Goal: Task Accomplishment & Management: Manage account settings

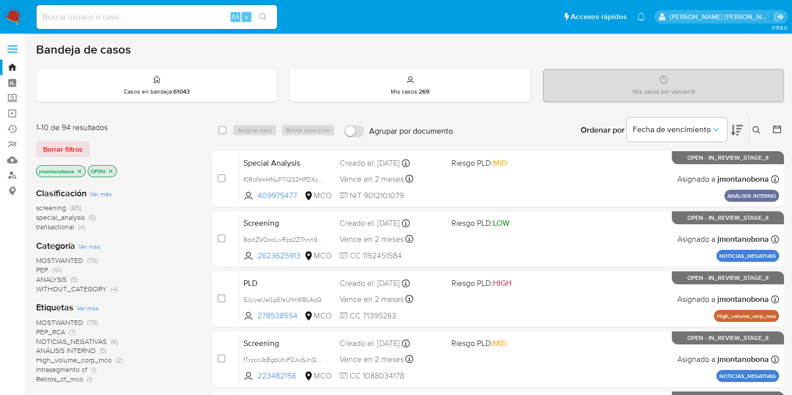
click at [77, 170] on icon "close-filter" at bounding box center [80, 171] width 6 height 6
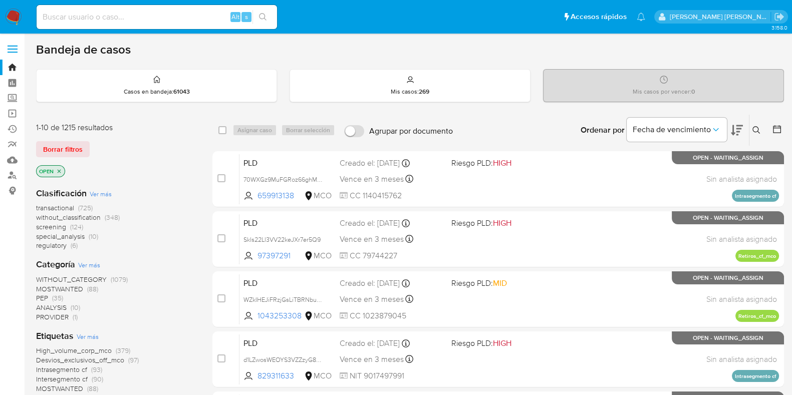
click at [61, 173] on icon "close-filter" at bounding box center [59, 171] width 6 height 6
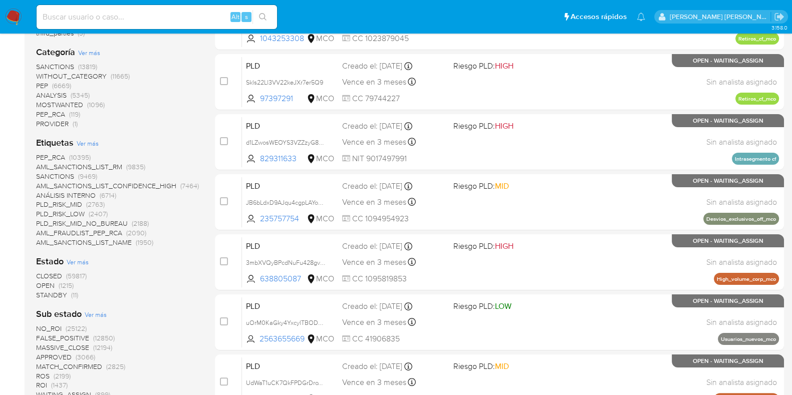
scroll to position [250, 0]
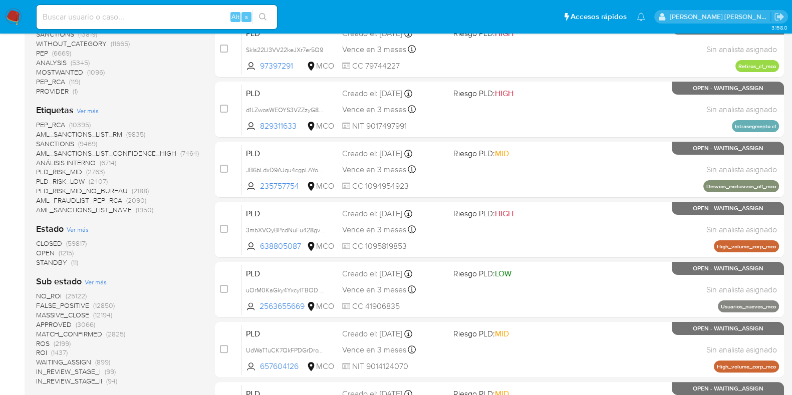
click at [54, 261] on span "STANDBY" at bounding box center [51, 263] width 31 height 10
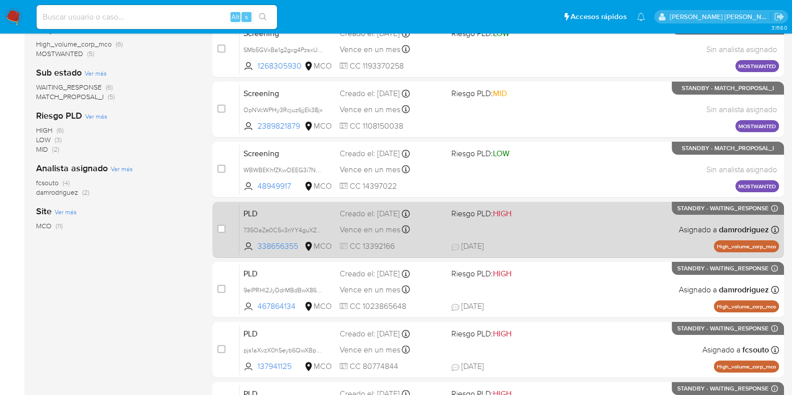
click at [318, 206] on span "PLD" at bounding box center [288, 212] width 88 height 13
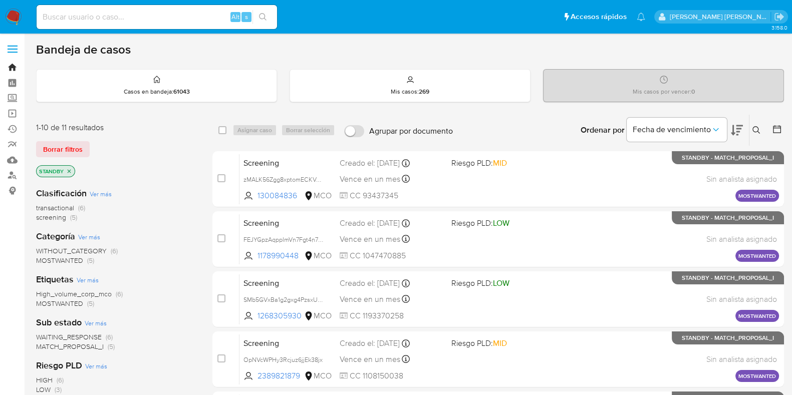
click at [13, 64] on link "Bandeja" at bounding box center [59, 68] width 119 height 16
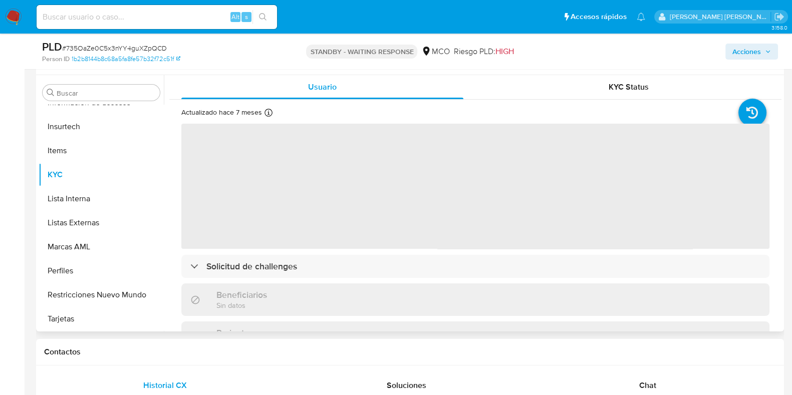
scroll to position [188, 0]
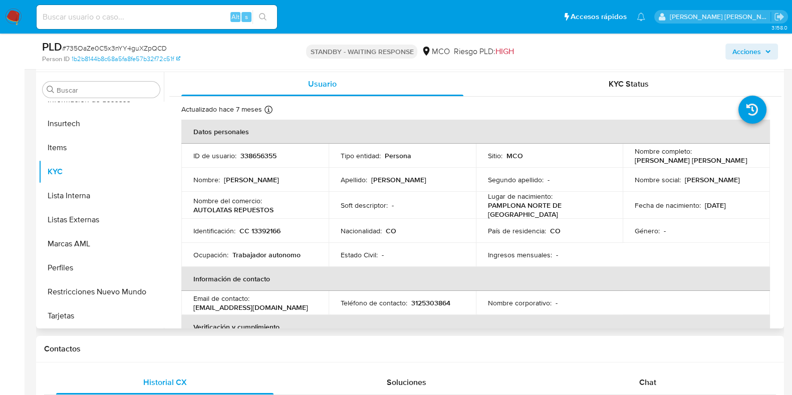
select select "10"
drag, startPoint x: 286, startPoint y: 154, endPoint x: 240, endPoint y: 155, distance: 46.6
click at [240, 155] on div "ID de usuario : 338656355" at bounding box center [254, 155] width 123 height 9
copy p "338656355"
click at [189, 18] on input at bounding box center [157, 17] width 241 height 13
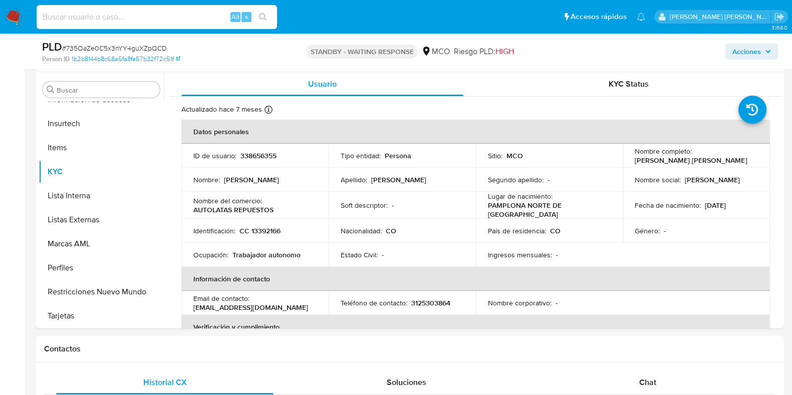
paste input "r0COV0xviEuvHzziWUYEinWf"
type input "r0COV0xviEuvHzziWUYEinWf"
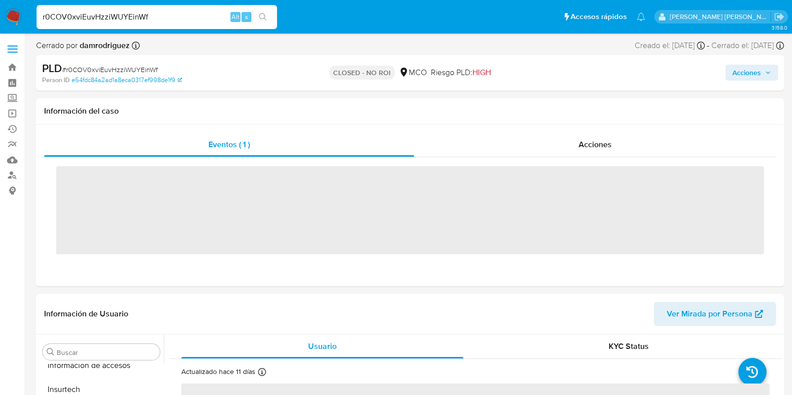
scroll to position [423, 0]
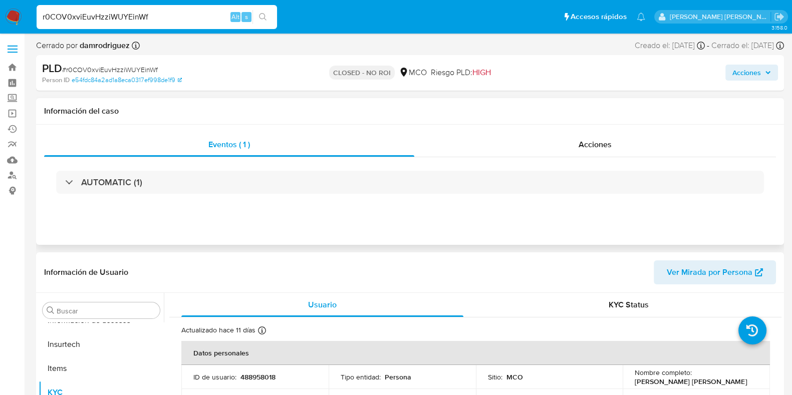
select select "10"
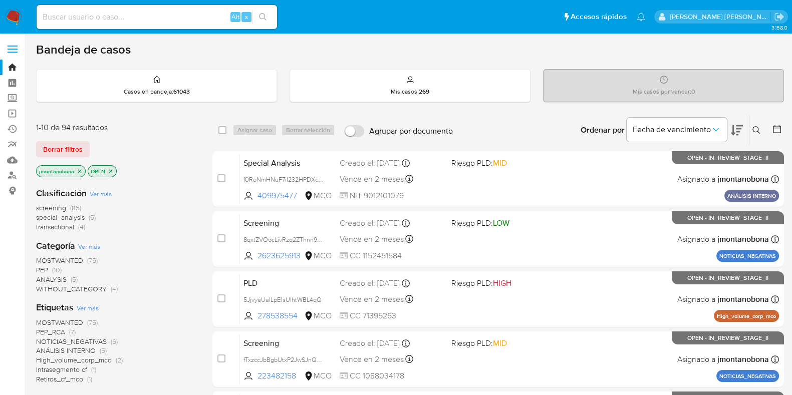
click at [80, 169] on icon "close-filter" at bounding box center [80, 171] width 6 height 6
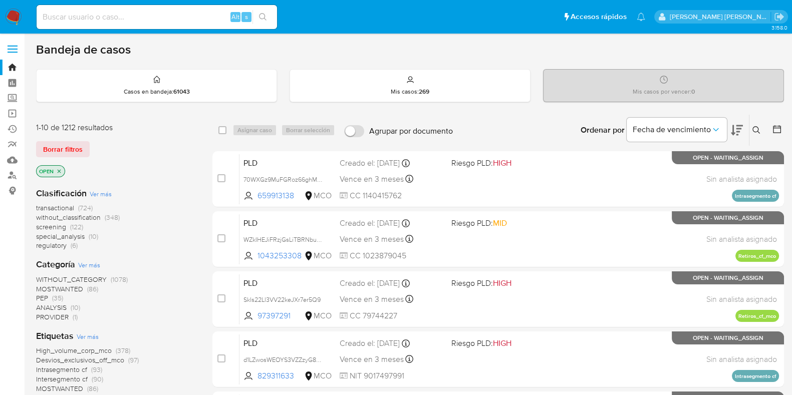
click at [60, 170] on icon "close-filter" at bounding box center [59, 171] width 6 height 6
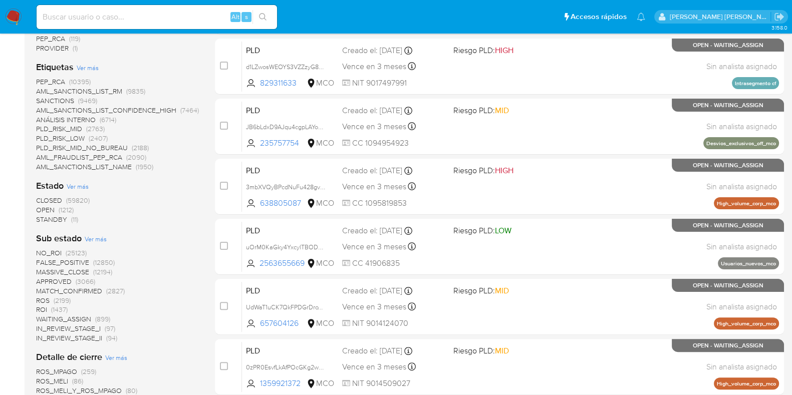
scroll to position [313, 0]
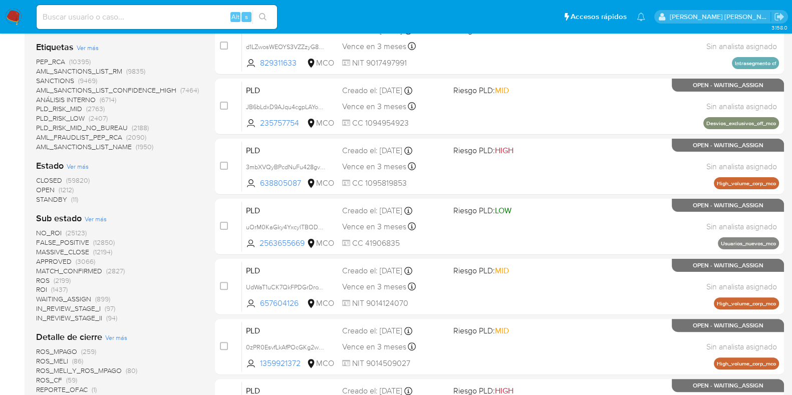
click at [53, 199] on span "STANDBY" at bounding box center [51, 199] width 31 height 10
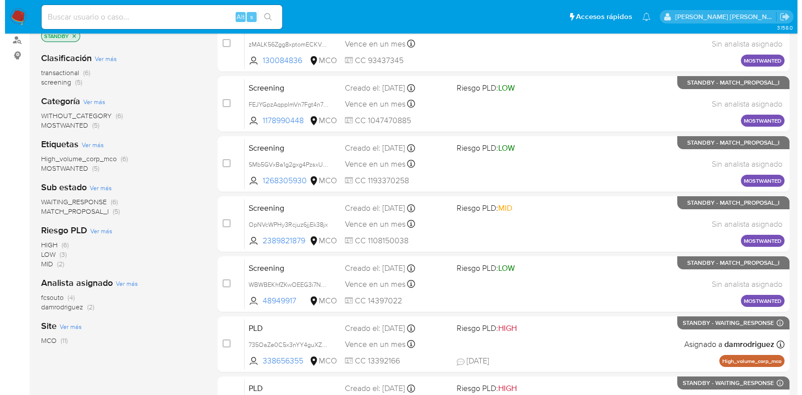
scroll to position [125, 0]
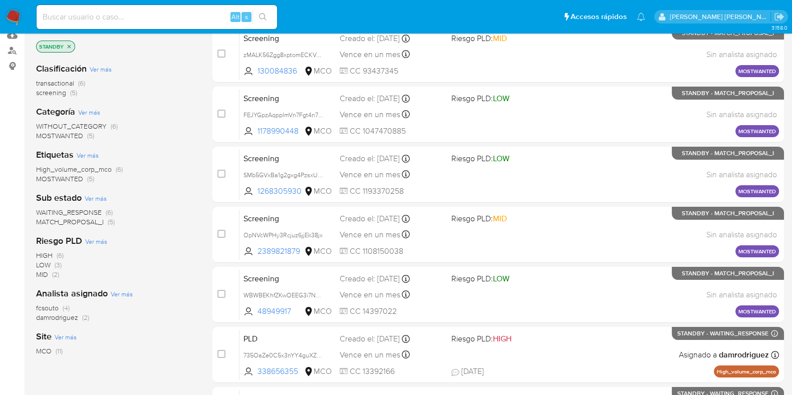
click at [97, 198] on span "Ver más" at bounding box center [96, 198] width 22 height 9
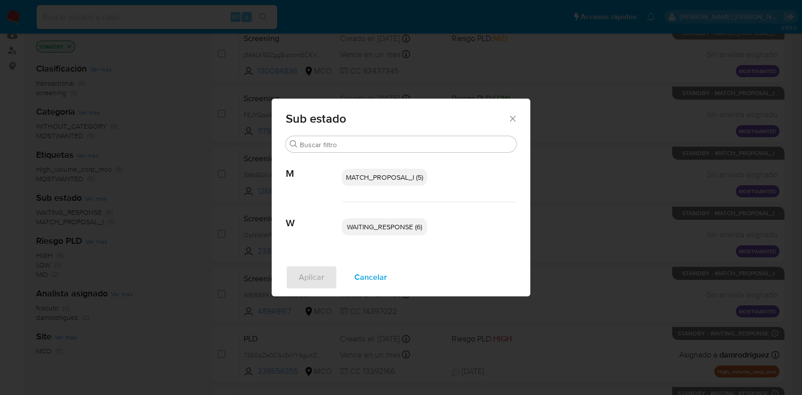
click at [410, 176] on span "MATCH_PROPOSAL_I (5)" at bounding box center [384, 177] width 77 height 10
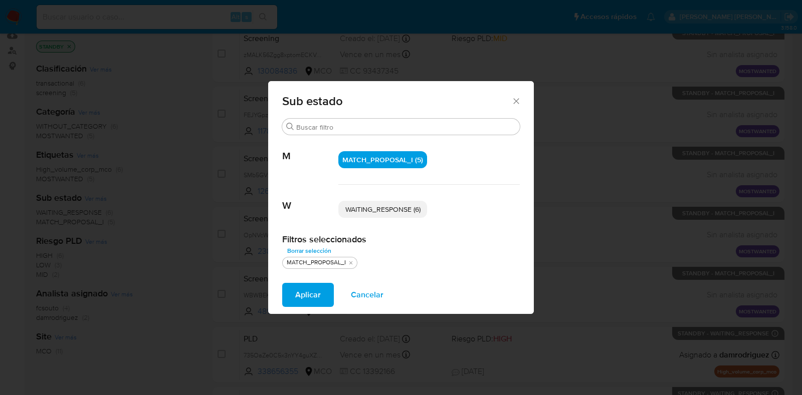
click at [317, 296] on span "Aplicar" at bounding box center [308, 295] width 26 height 22
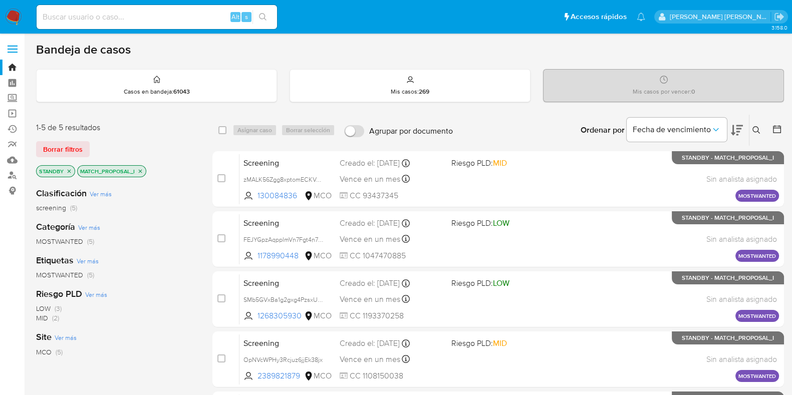
click at [215, 129] on div "select-all-cases-checkbox Asignar caso Borrar selección Agrupar por documento O…" at bounding box center [498, 130] width 572 height 31
click at [224, 129] on input "checkbox" at bounding box center [222, 130] width 8 height 8
checkbox input "true"
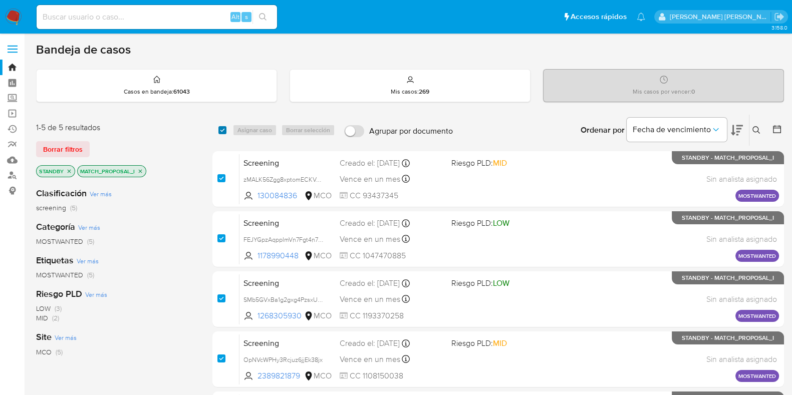
checkbox input "true"
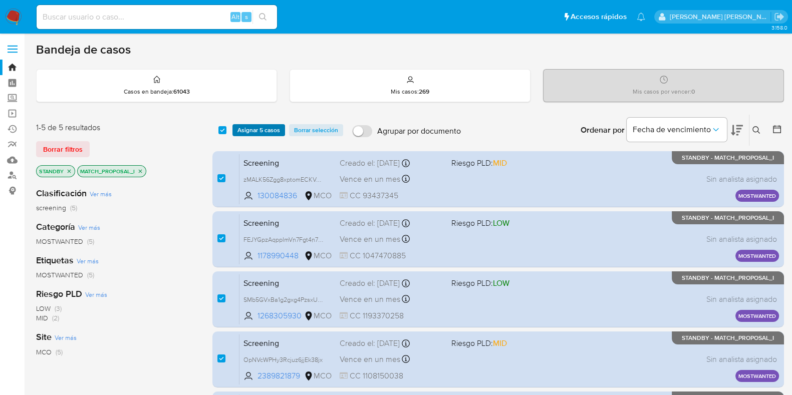
click at [270, 131] on span "Asignar 5 casos" at bounding box center [259, 130] width 43 height 10
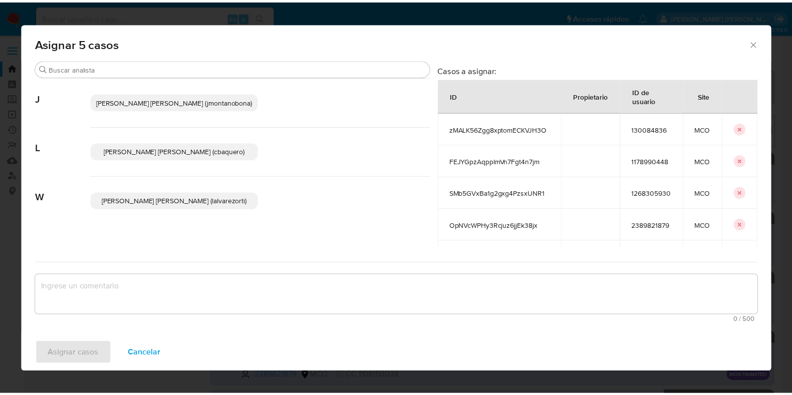
scroll to position [121, 0]
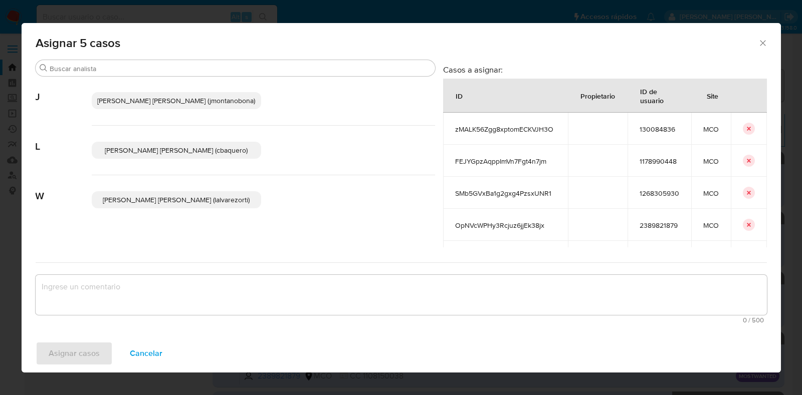
click at [218, 99] on span "Juan Pablo Montano Obonaga (jmontanobona)" at bounding box center [176, 101] width 158 height 10
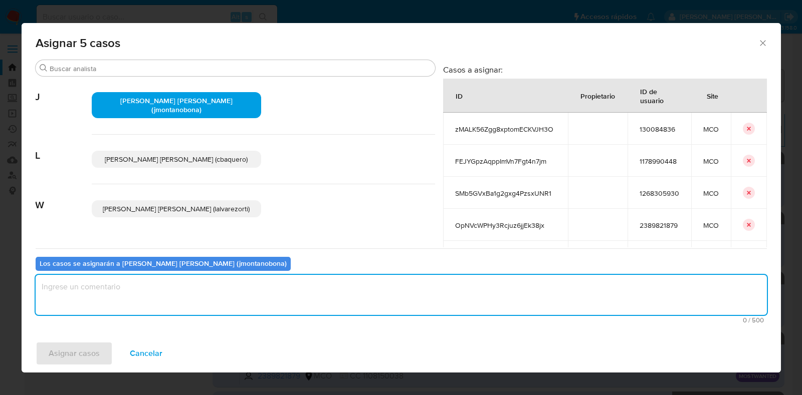
click at [213, 298] on textarea "assign-modal" at bounding box center [401, 295] width 731 height 40
type textarea "Asignar"
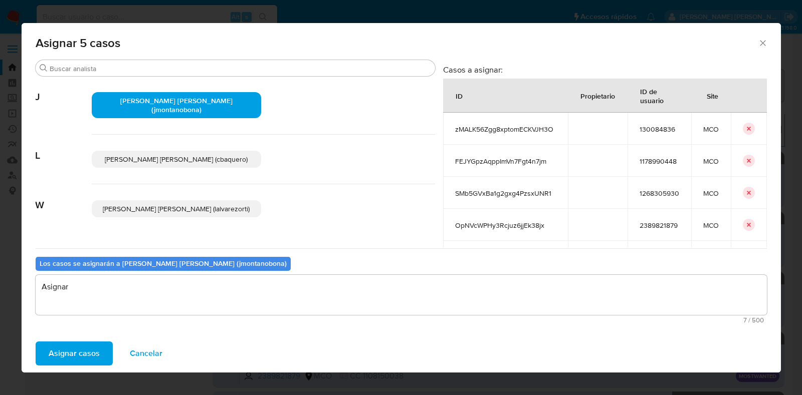
click at [98, 359] on button "Asignar casos" at bounding box center [74, 354] width 77 height 24
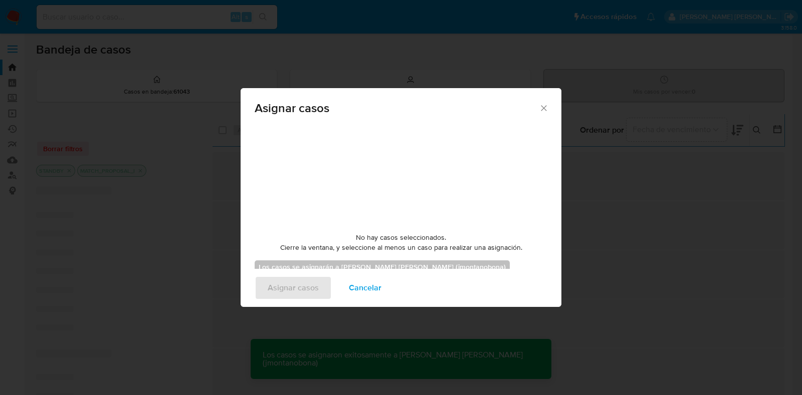
checkbox input "false"
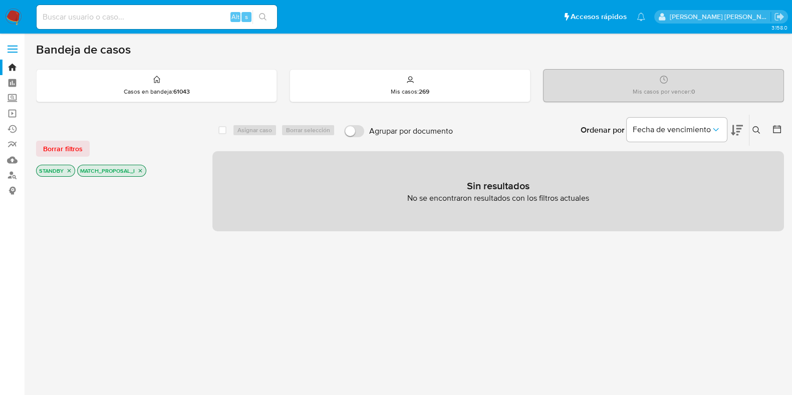
click at [69, 169] on icon "close-filter" at bounding box center [70, 171] width 4 height 4
click at [100, 169] on icon "close-filter" at bounding box center [99, 171] width 6 height 6
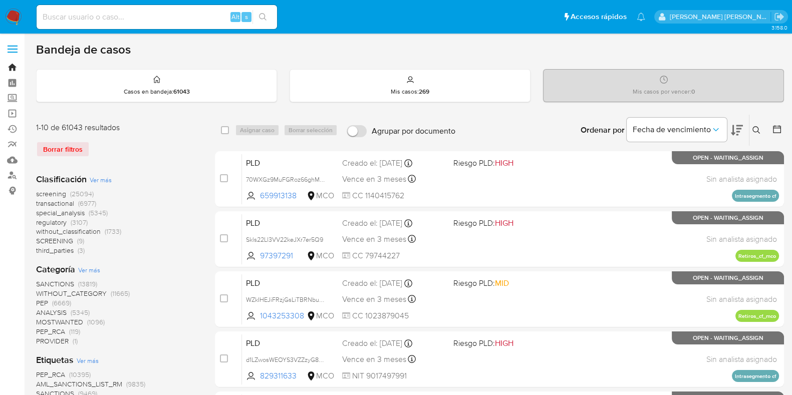
click at [16, 66] on link "Bandeja" at bounding box center [59, 68] width 119 height 16
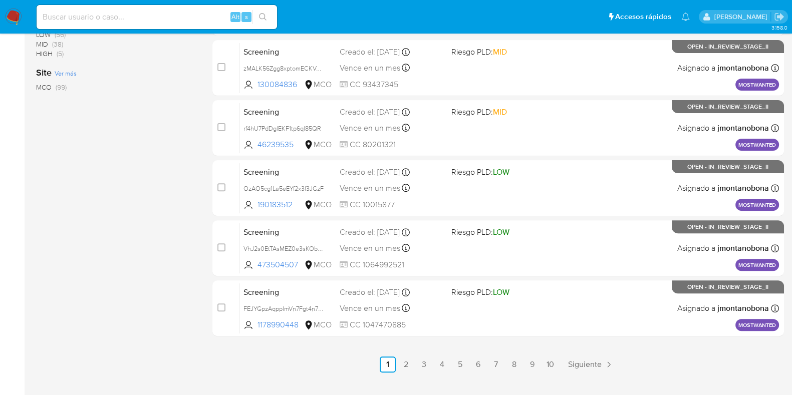
scroll to position [430, 0]
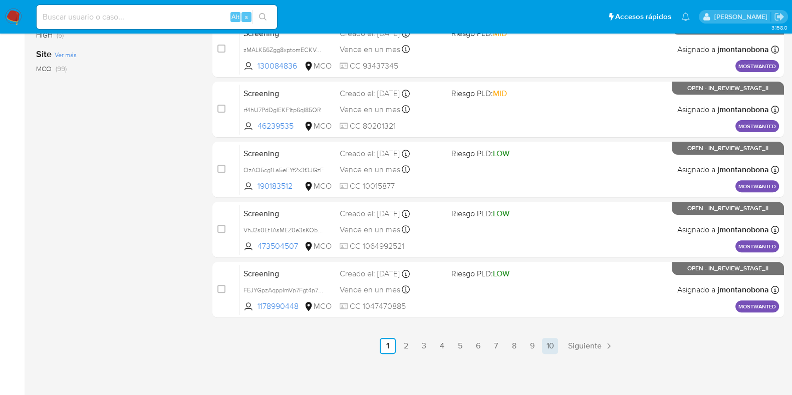
click at [551, 343] on link "10" at bounding box center [550, 346] width 16 height 16
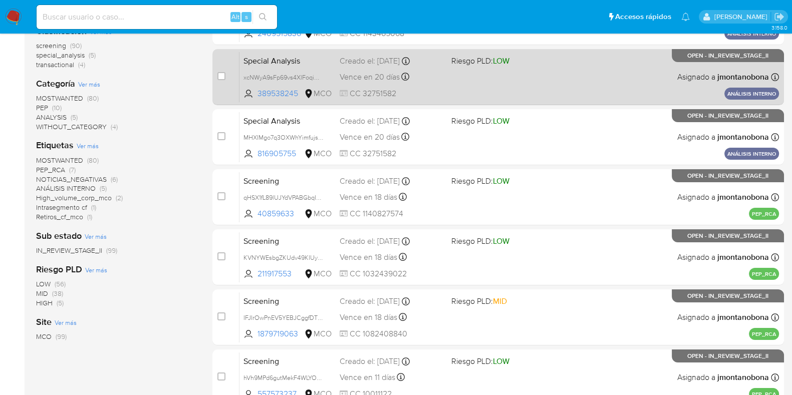
scroll to position [371, 0]
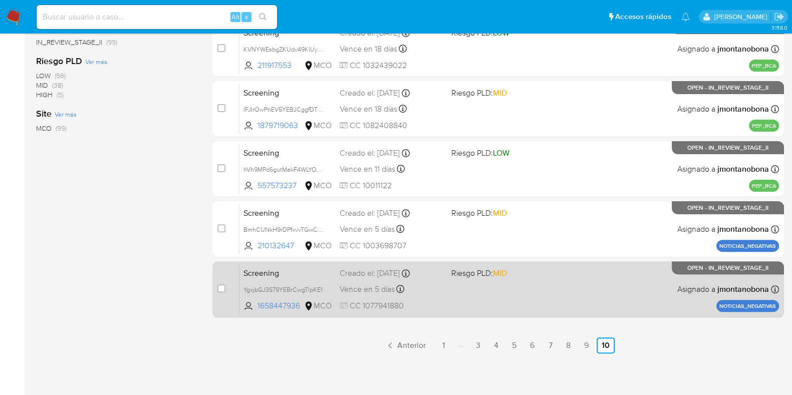
click at [299, 272] on span "Screening" at bounding box center [288, 272] width 88 height 13
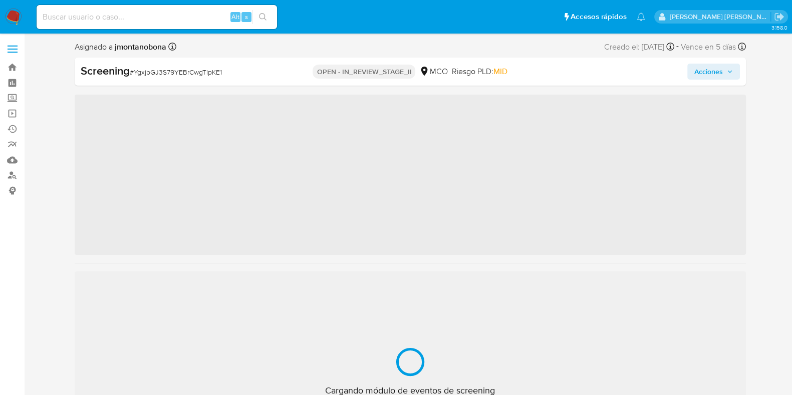
scroll to position [423, 0]
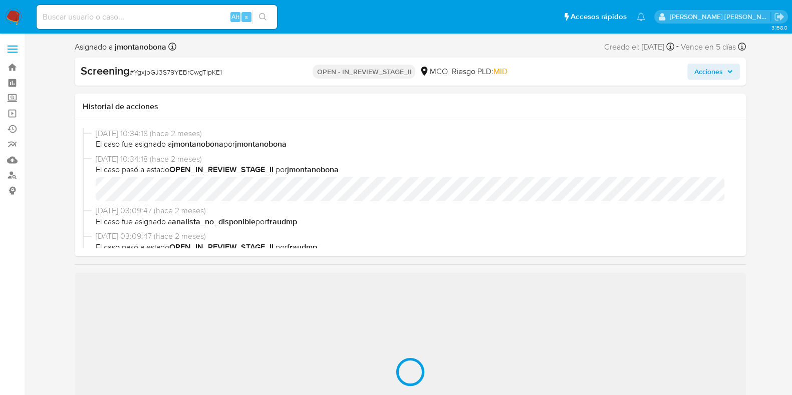
select select "10"
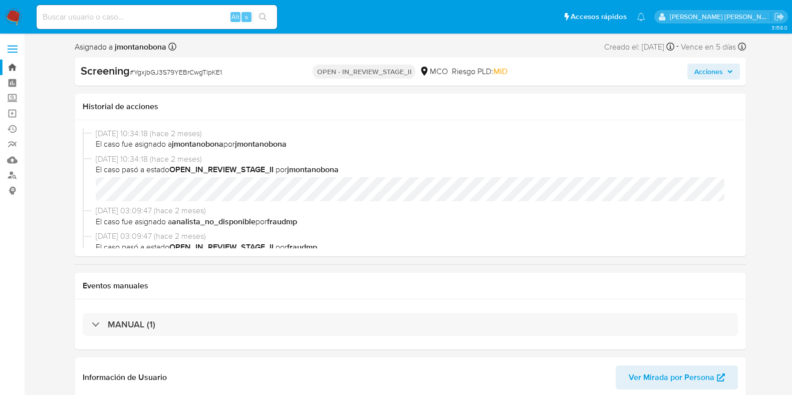
click at [16, 63] on link "Bandeja" at bounding box center [59, 68] width 119 height 16
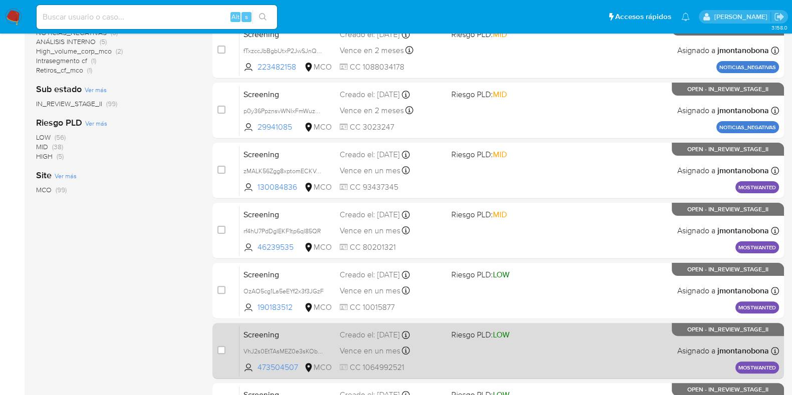
scroll to position [430, 0]
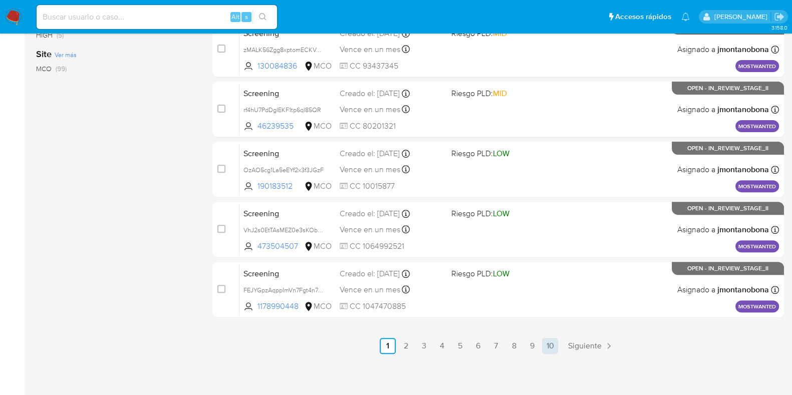
click at [555, 347] on link "10" at bounding box center [550, 346] width 16 height 16
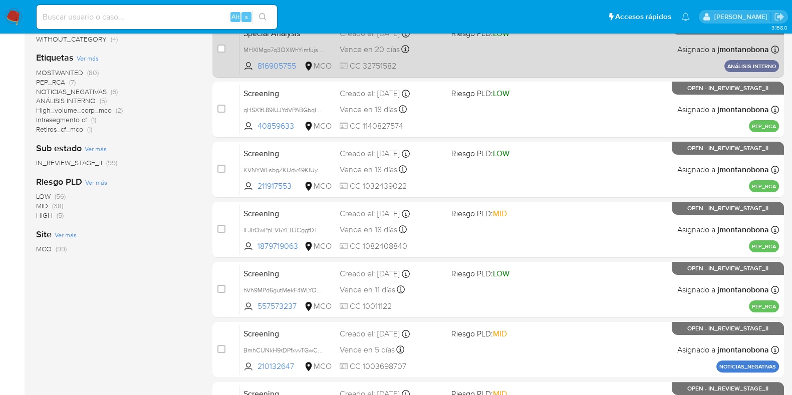
scroll to position [371, 0]
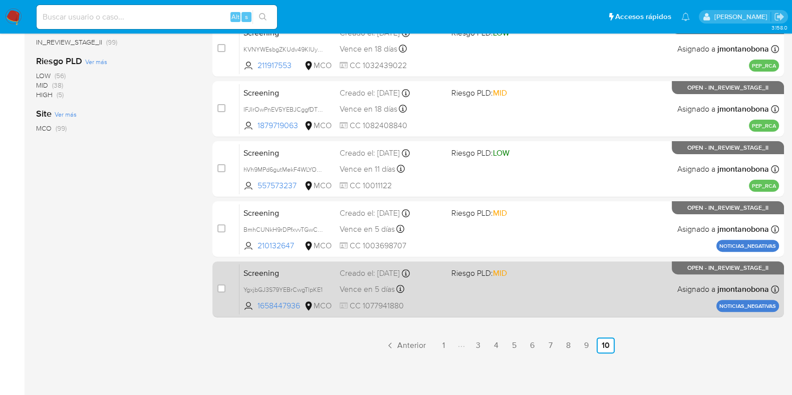
click at [333, 279] on div "Screening YgxjbGJ3S79YEBrCwgTlpKE1 1658447936 MCO Riesgo PLD: MID Creado el: 19…" at bounding box center [510, 289] width 540 height 51
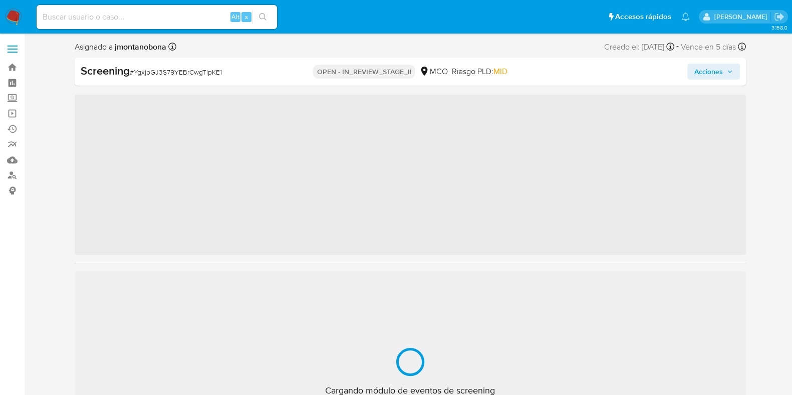
scroll to position [423, 0]
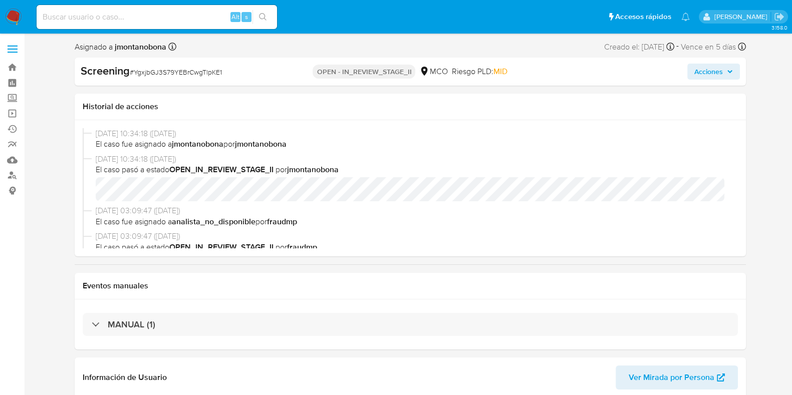
select select "10"
click at [734, 64] on button "Acciones" at bounding box center [713, 72] width 53 height 16
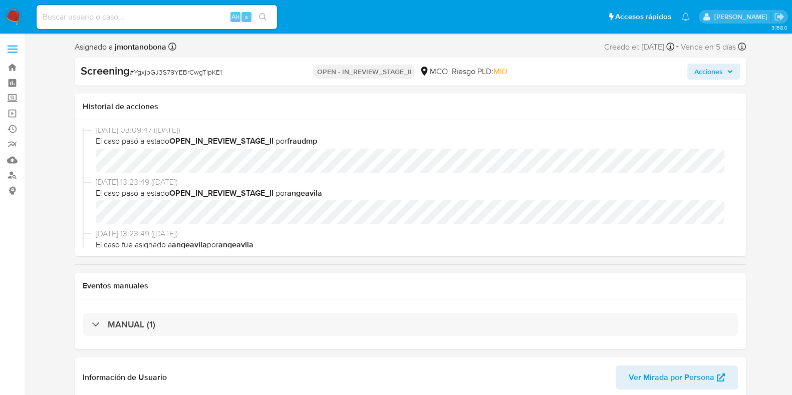
scroll to position [125, 0]
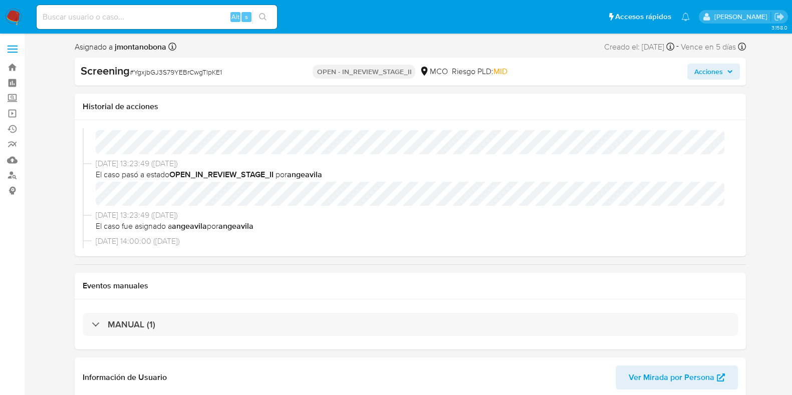
click at [709, 73] on span "Acciones" at bounding box center [708, 72] width 29 height 16
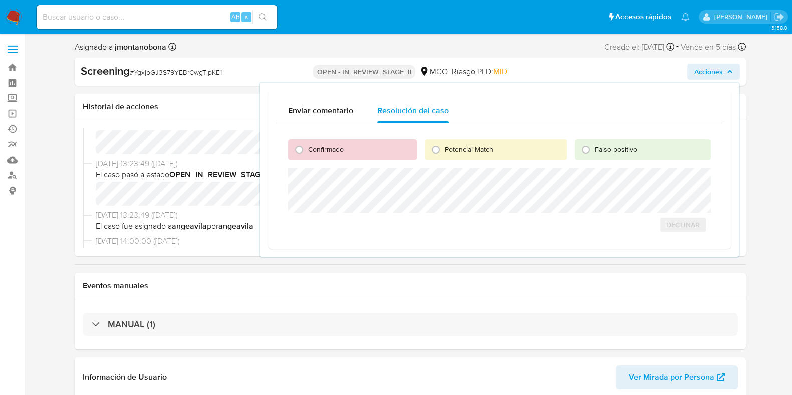
click at [724, 72] on span "Acciones" at bounding box center [713, 72] width 39 height 14
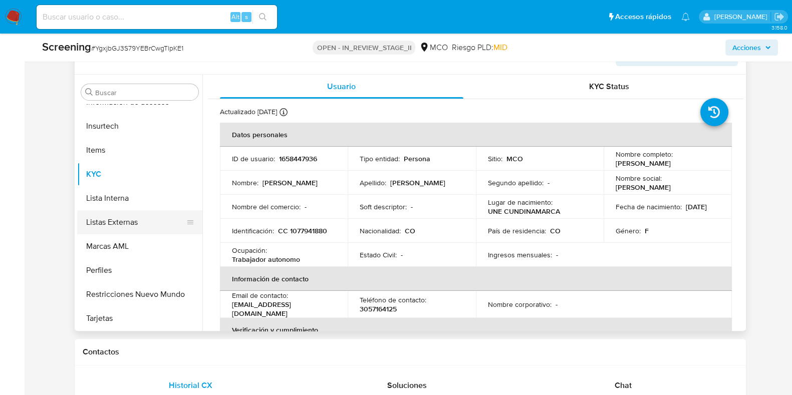
scroll to position [313, 0]
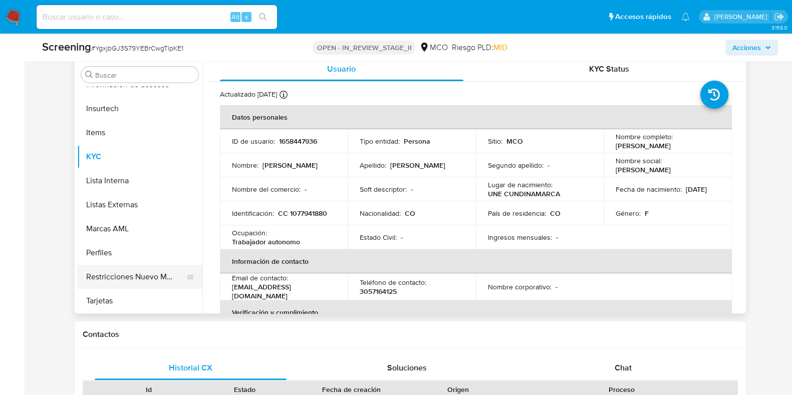
click at [137, 275] on button "Restricciones Nuevo Mundo" at bounding box center [135, 277] width 117 height 24
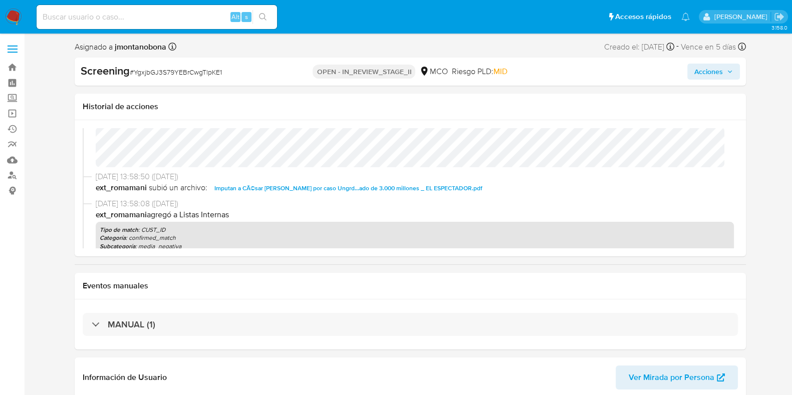
scroll to position [268, 0]
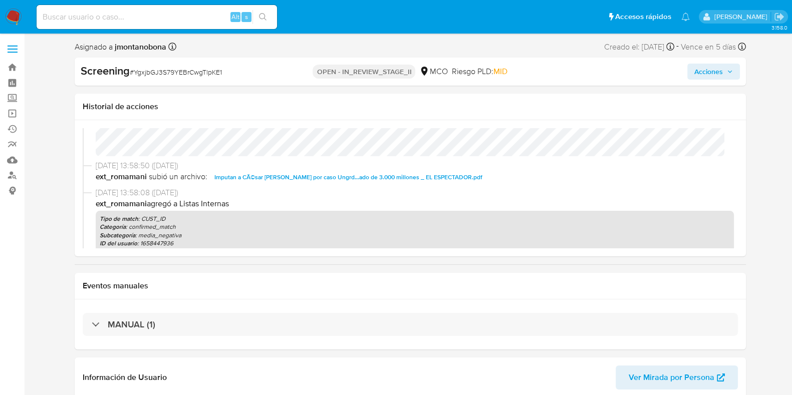
click at [365, 173] on span "Imputan a CÃ©sar Manrique por caso Ungrd...ado de 3.000 millones _ EL ESPECTADO…" at bounding box center [348, 177] width 268 height 12
click at [419, 173] on span "Imputan a CÃ©sar Manrique por caso Ungrd...ado de 3.000 millones _ EL ESPECTADO…" at bounding box center [348, 177] width 268 height 12
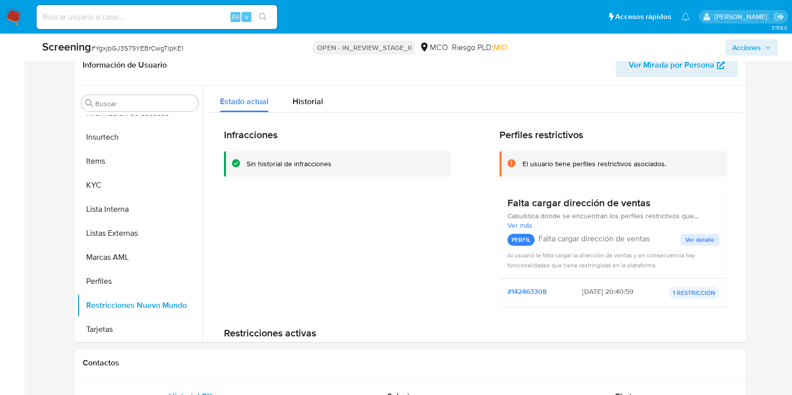
scroll to position [313, 0]
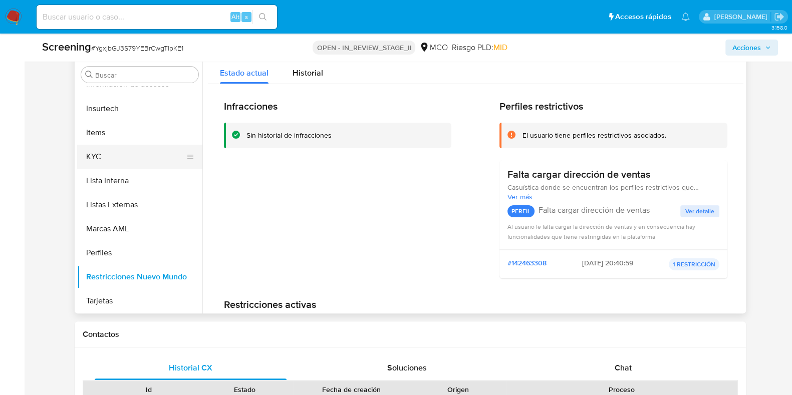
click at [98, 164] on button "KYC" at bounding box center [135, 157] width 117 height 24
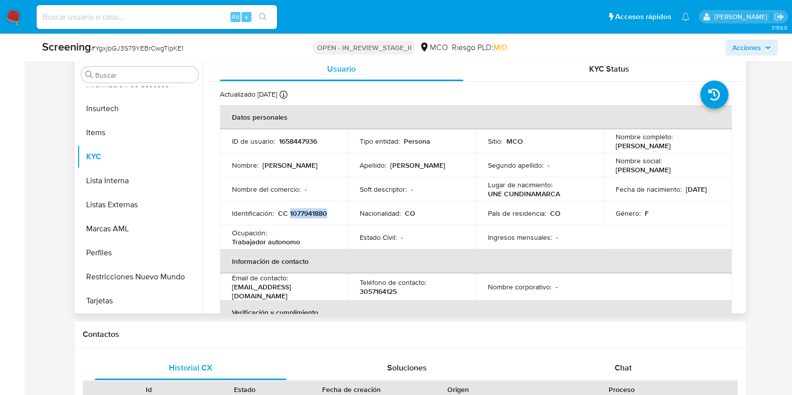
drag, startPoint x: 331, startPoint y: 212, endPoint x: 288, endPoint y: 217, distance: 43.3
click at [288, 217] on div "Identificación : CC 1077941880" at bounding box center [284, 213] width 104 height 9
copy p "1077941880"
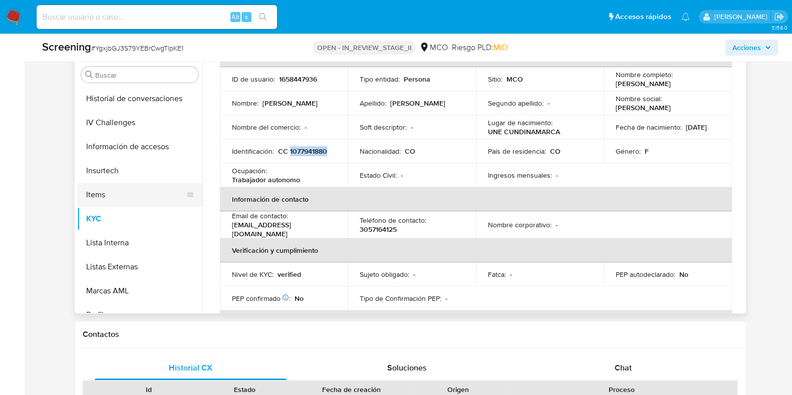
scroll to position [298, 0]
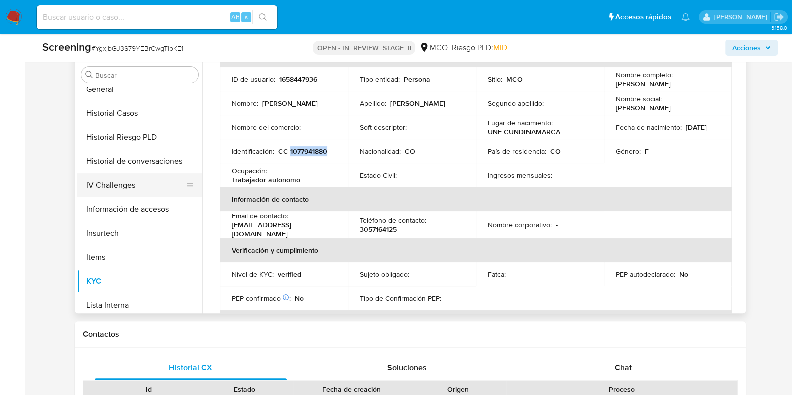
click at [127, 187] on button "IV Challenges" at bounding box center [135, 185] width 117 height 24
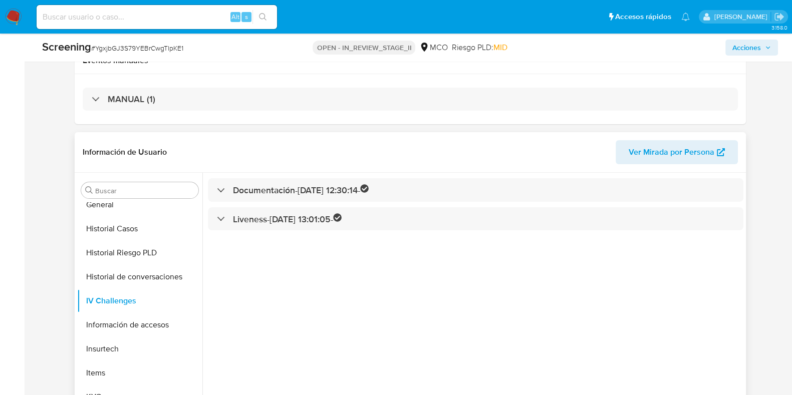
scroll to position [188, 0]
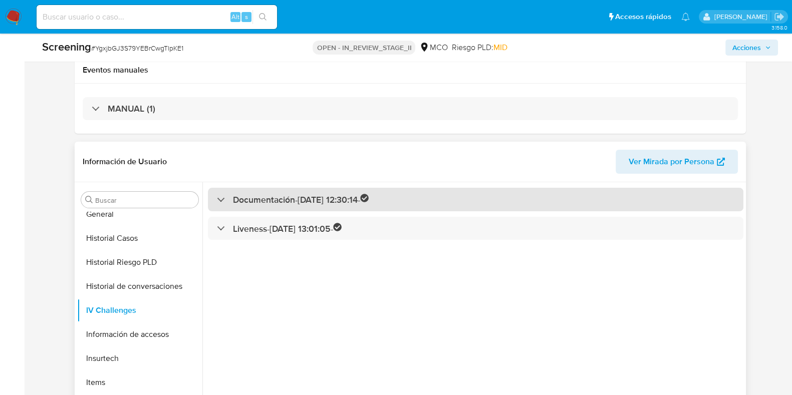
click at [254, 195] on h3 "Documentación - 28/01/2024 12:30:14 -" at bounding box center [301, 200] width 136 height 12
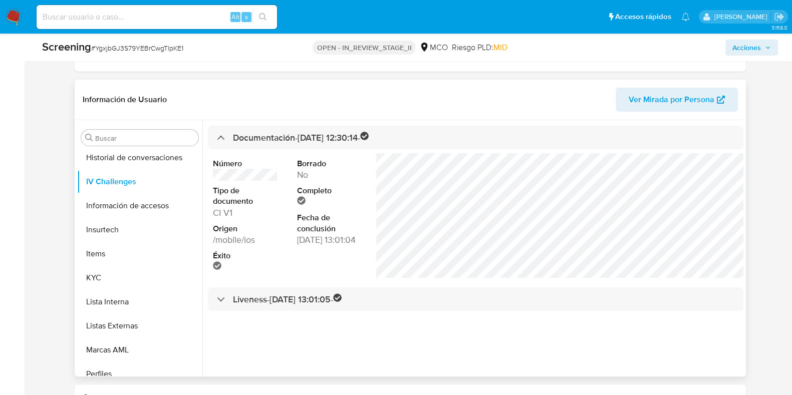
scroll to position [376, 0]
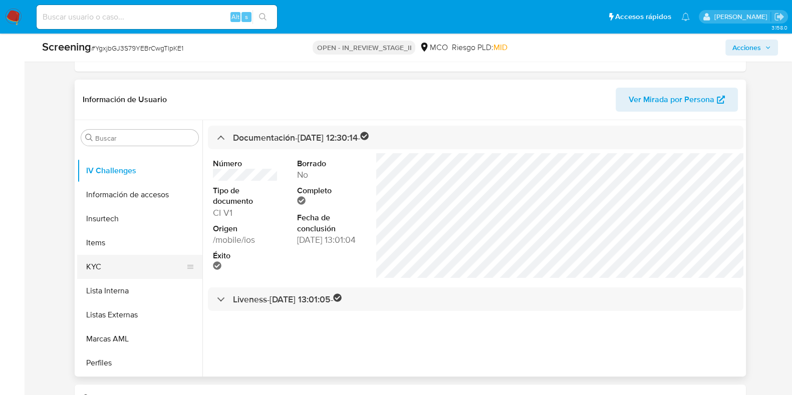
click at [100, 269] on button "KYC" at bounding box center [135, 267] width 117 height 24
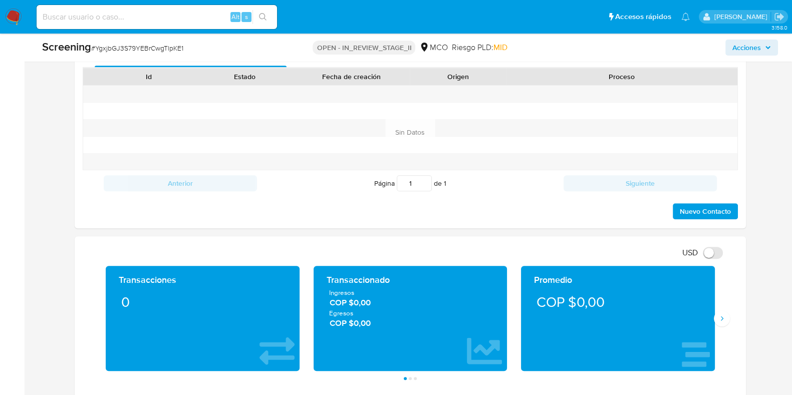
scroll to position [689, 0]
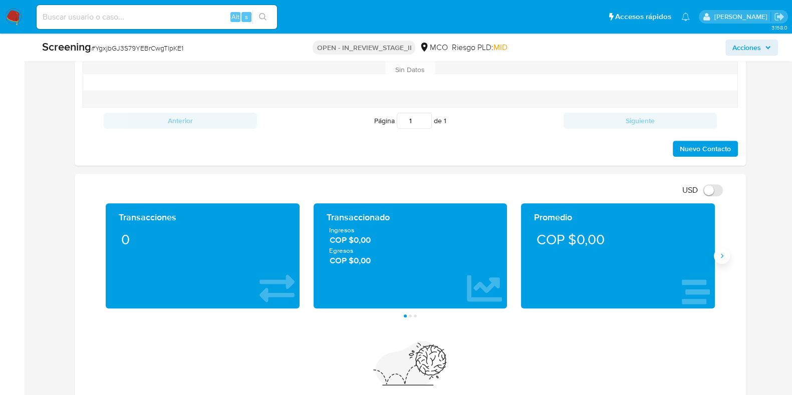
click at [726, 260] on button "Siguiente" at bounding box center [722, 256] width 16 height 16
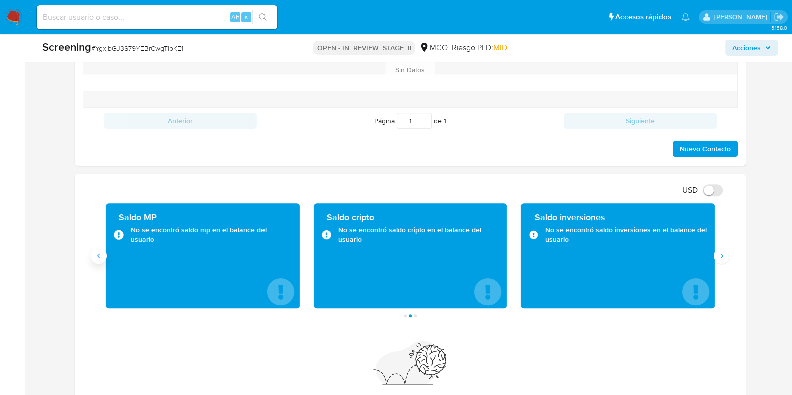
click at [100, 262] on button "Anterior" at bounding box center [99, 256] width 16 height 16
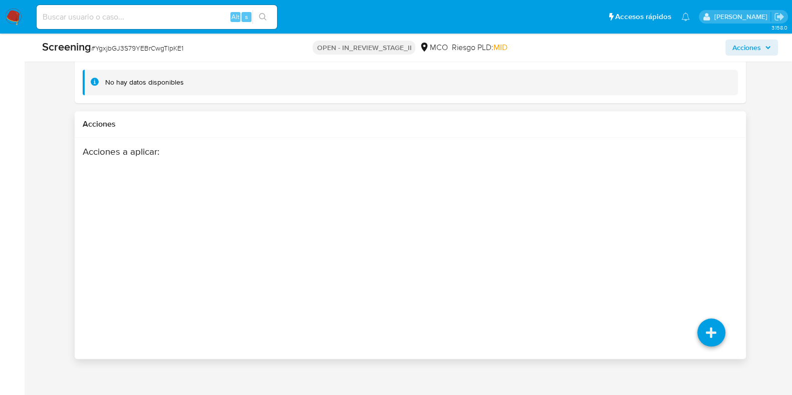
scroll to position [1399, 0]
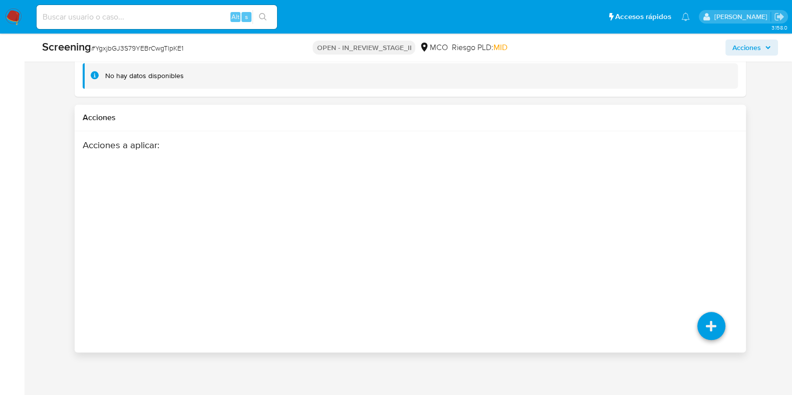
drag, startPoint x: 709, startPoint y: 210, endPoint x: 662, endPoint y: 259, distance: 67.7
click at [641, 249] on div "Acciones a aplicar :" at bounding box center [410, 241] width 655 height 205
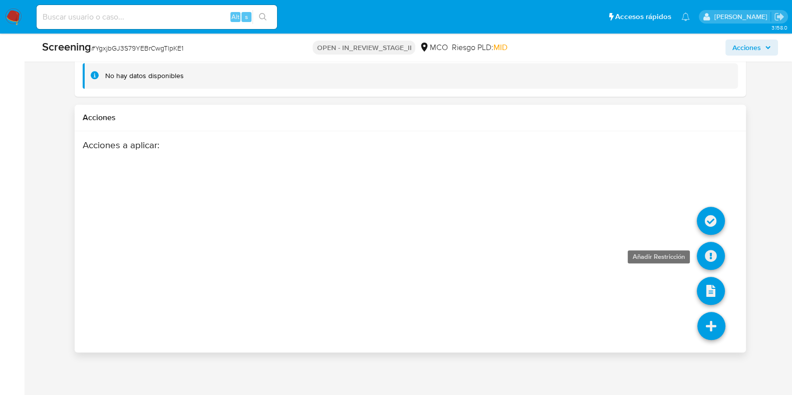
click at [707, 247] on icon at bounding box center [711, 256] width 28 height 28
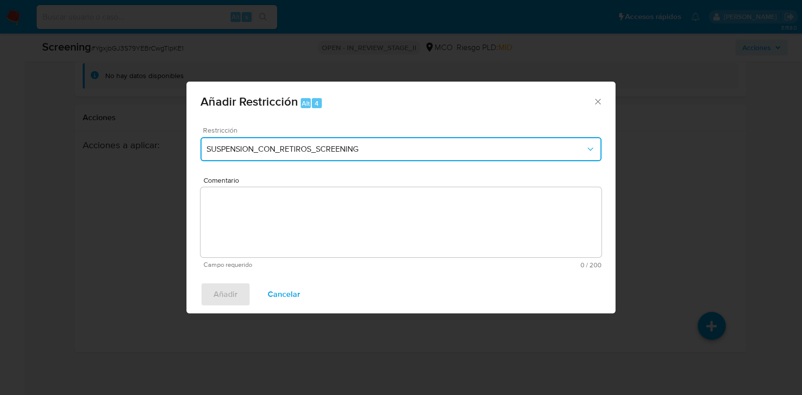
click at [448, 154] on span "SUSPENSION_CON_RETIROS_SCREENING" at bounding box center [395, 149] width 379 height 10
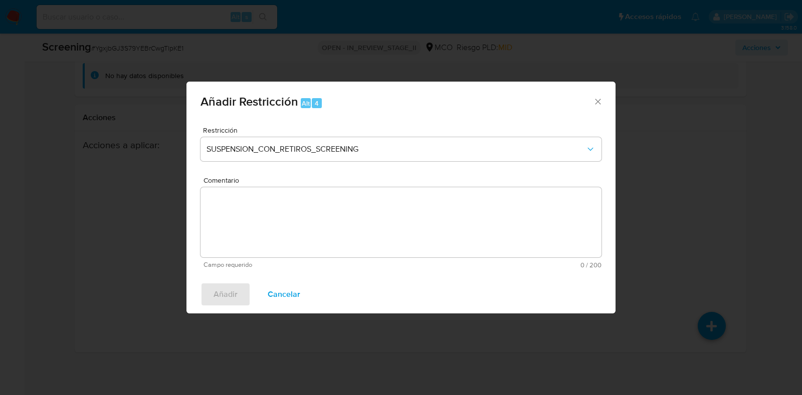
click at [502, 118] on div "Añadir Restricción Alt 4" at bounding box center [400, 101] width 429 height 38
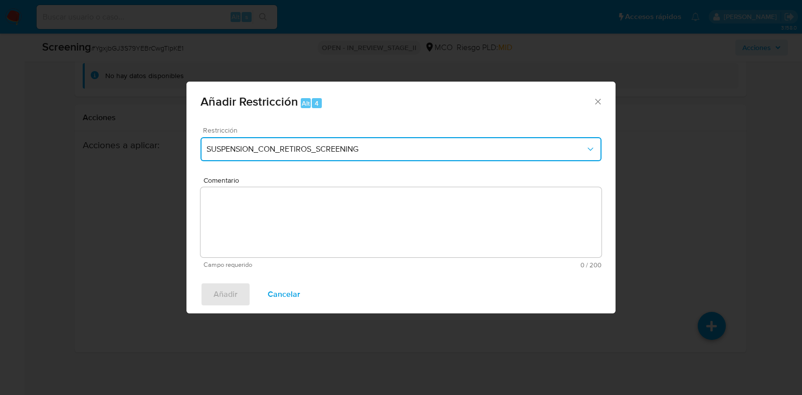
click at [447, 155] on button "SUSPENSION_CON_RETIROS_SCREENING" at bounding box center [400, 149] width 401 height 24
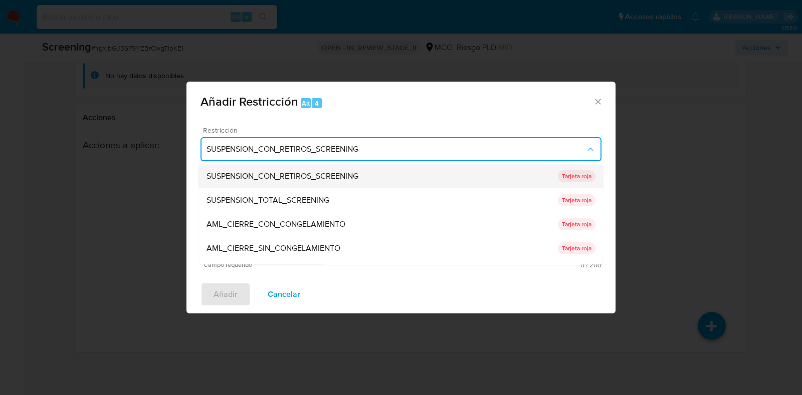
click at [358, 174] on span "SUSPENSION_CON_RETIROS_SCREENING" at bounding box center [282, 177] width 152 height 10
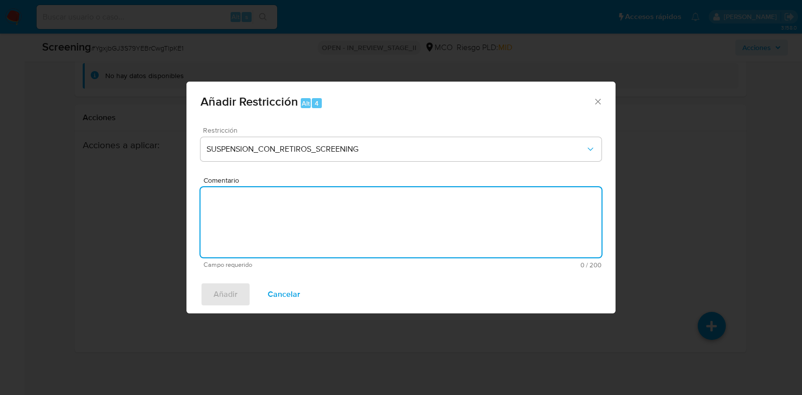
click at [285, 210] on textarea "Comentario" at bounding box center [400, 222] width 401 height 70
type textarea "Se realiza"
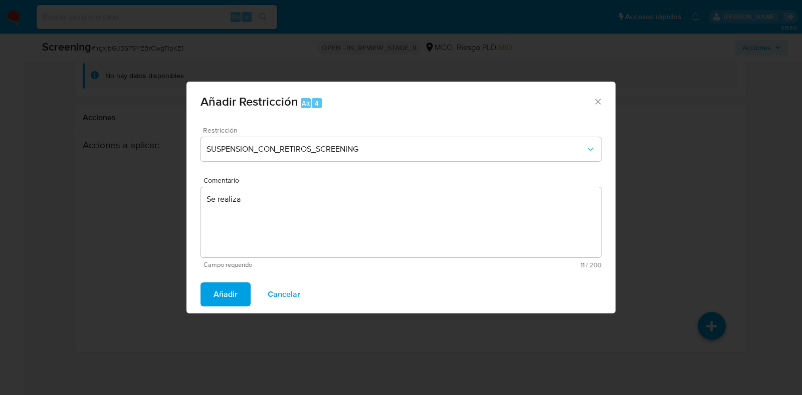
click at [603, 99] on div "Añadir Restricción Alt 4" at bounding box center [400, 101] width 429 height 38
click at [598, 100] on icon "Cerrar ventana" at bounding box center [598, 102] width 10 height 10
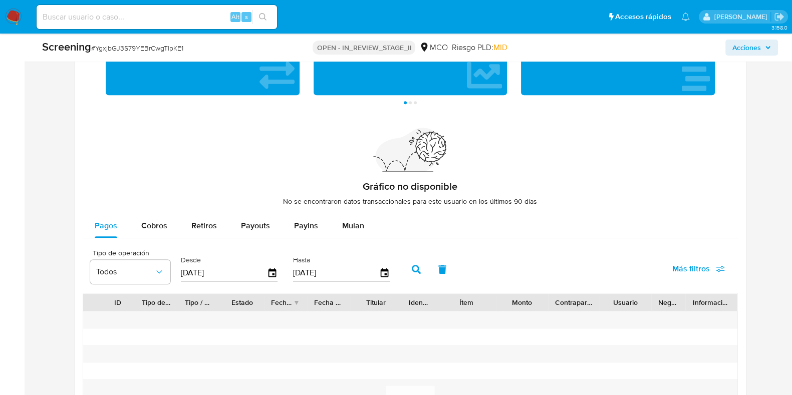
scroll to position [960, 0]
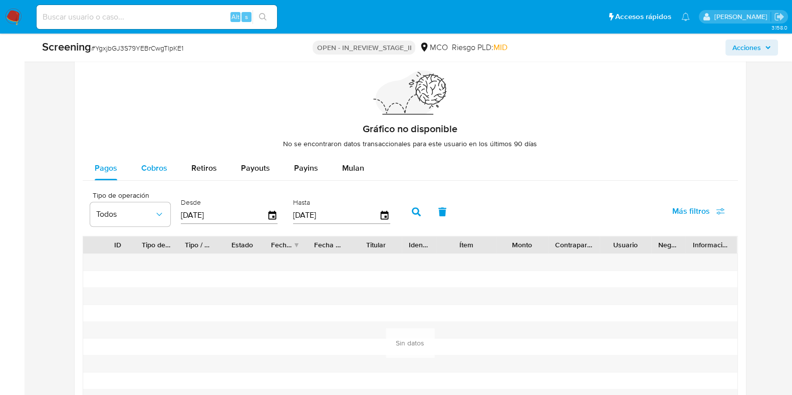
click at [159, 165] on span "Cobros" at bounding box center [154, 168] width 26 height 12
select select "10"
click at [106, 165] on span "Pagos" at bounding box center [106, 168] width 23 height 12
click at [268, 215] on icon "button" at bounding box center [273, 216] width 18 height 18
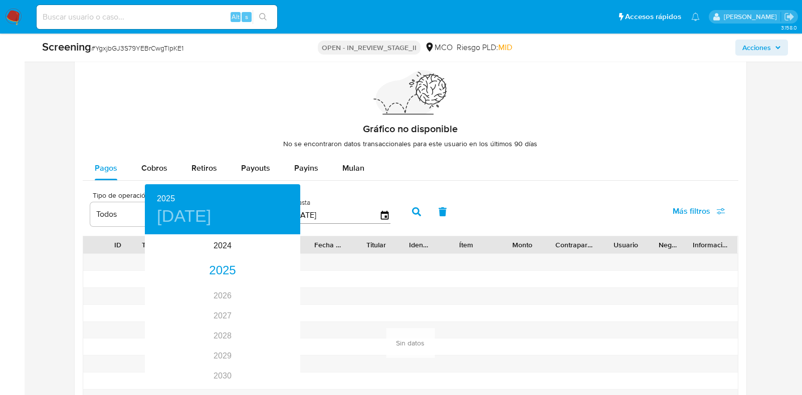
click at [352, 277] on div at bounding box center [401, 197] width 802 height 395
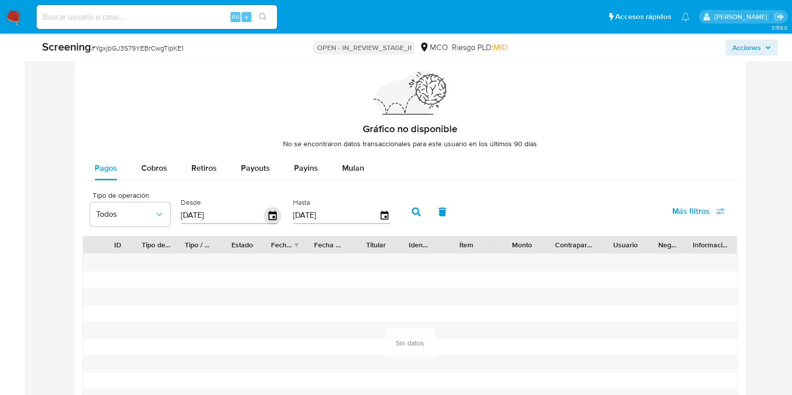
click at [270, 213] on icon "button" at bounding box center [273, 216] width 18 height 18
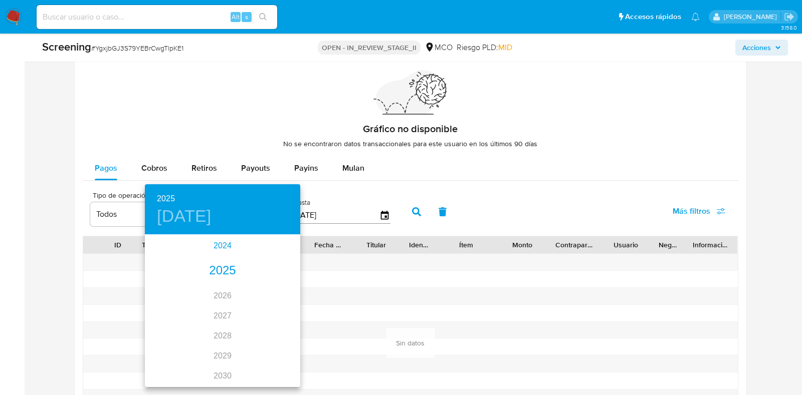
click at [218, 247] on div "2024" at bounding box center [222, 246] width 155 height 20
click at [272, 330] on div "sep." at bounding box center [275, 330] width 52 height 38
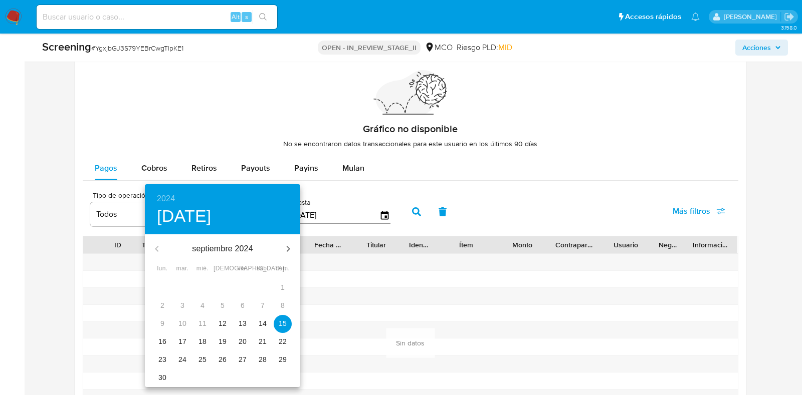
click at [225, 322] on p "12" at bounding box center [222, 324] width 8 height 10
type input "12/09/2024"
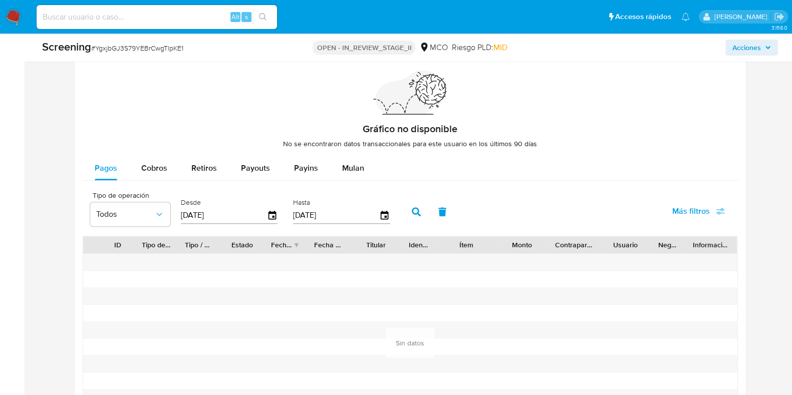
click at [413, 214] on icon "button" at bounding box center [416, 211] width 9 height 9
click at [148, 167] on span "Cobros" at bounding box center [154, 168] width 26 height 12
click at [271, 211] on icon "button" at bounding box center [272, 215] width 8 height 9
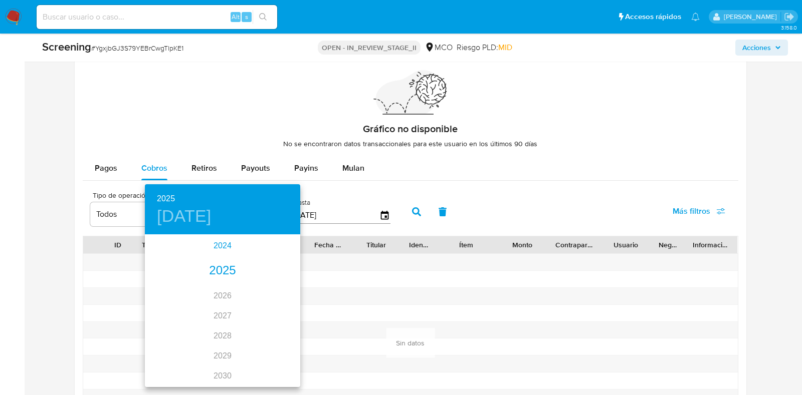
click at [225, 249] on div "2024" at bounding box center [222, 246] width 155 height 20
click at [278, 331] on div "sep." at bounding box center [275, 330] width 52 height 38
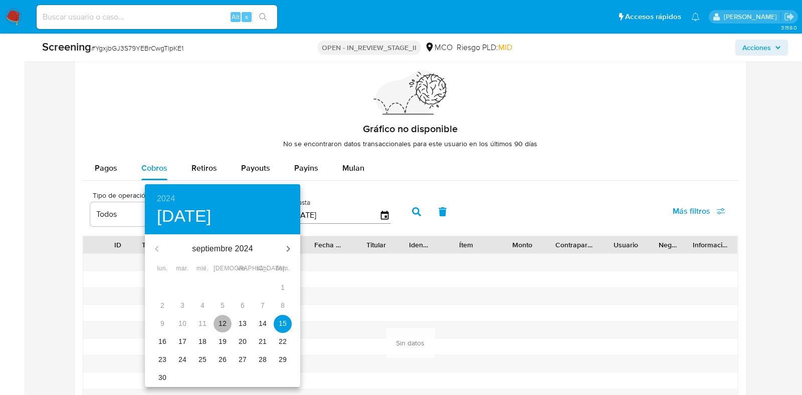
click at [224, 324] on p "12" at bounding box center [222, 324] width 8 height 10
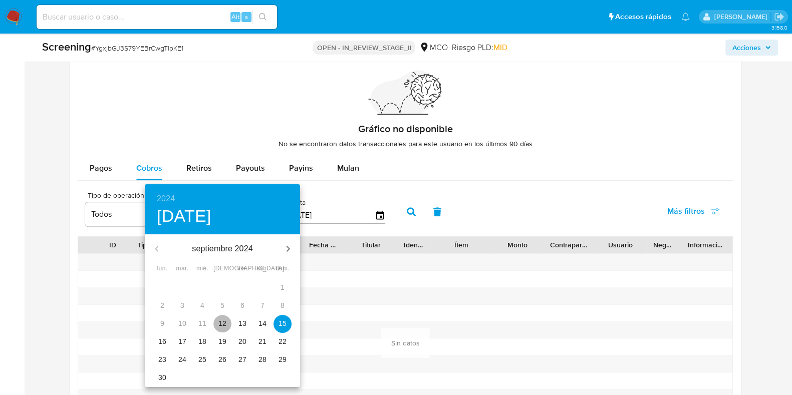
type input "12/09/2024"
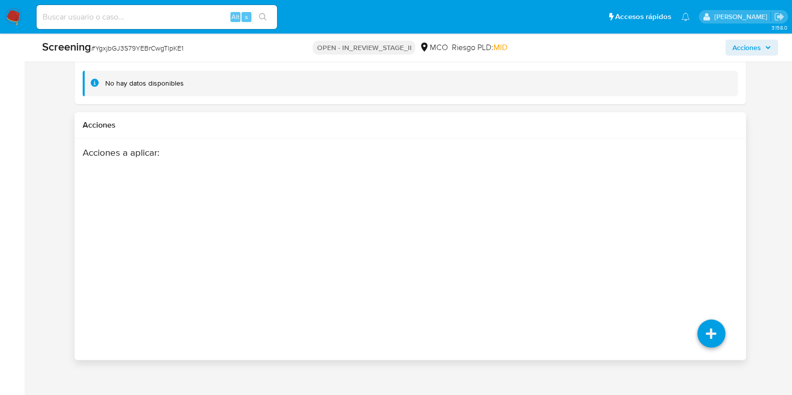
scroll to position [1399, 0]
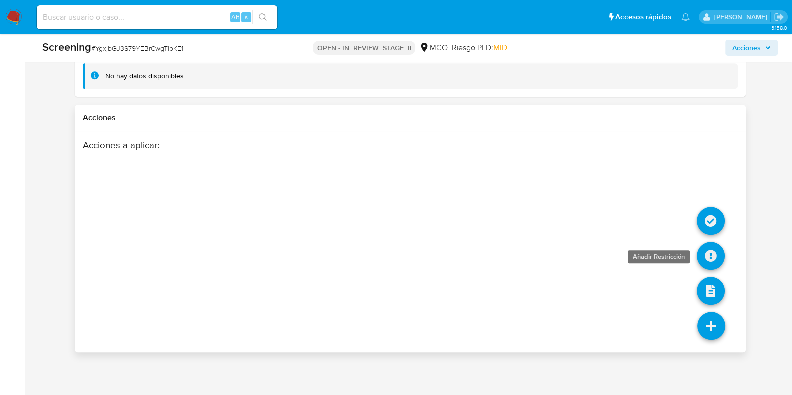
click at [717, 251] on icon at bounding box center [711, 256] width 28 height 28
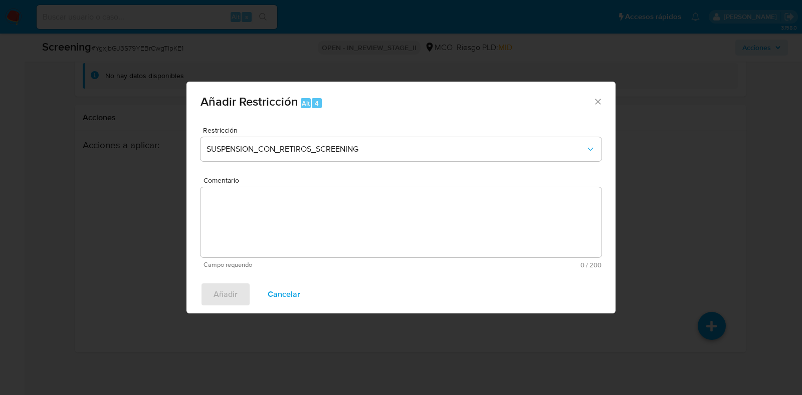
click at [383, 216] on textarea "Comentario" at bounding box center [400, 222] width 401 height 70
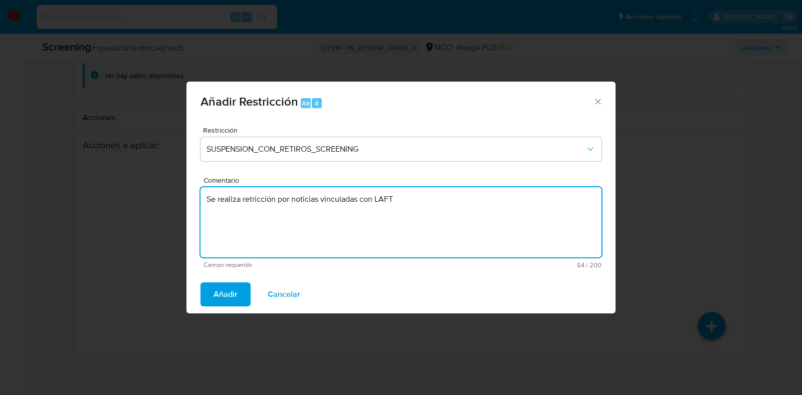
click at [250, 200] on textarea "Se realiza retricción por noticias vinculadas con LAFT" at bounding box center [400, 222] width 401 height 70
type textarea "Se realiza restricción por noticias vinculadas con LAFT"
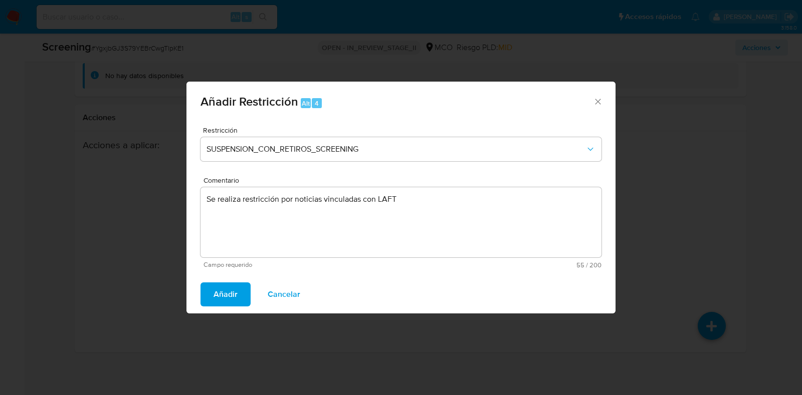
click at [238, 297] on button "Añadir" at bounding box center [225, 295] width 50 height 24
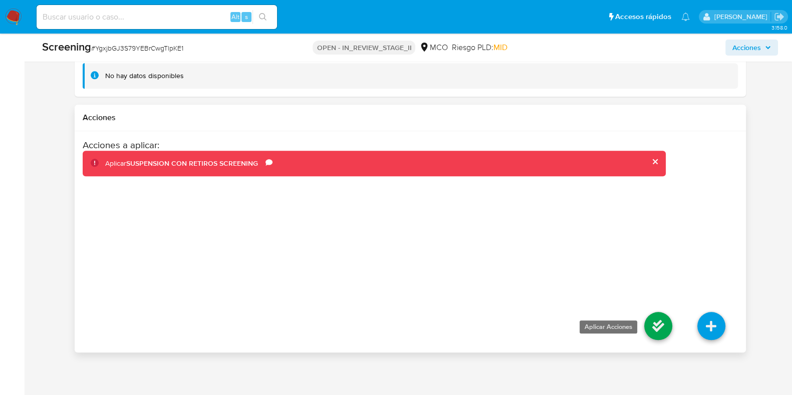
click at [656, 325] on icon at bounding box center [658, 326] width 28 height 28
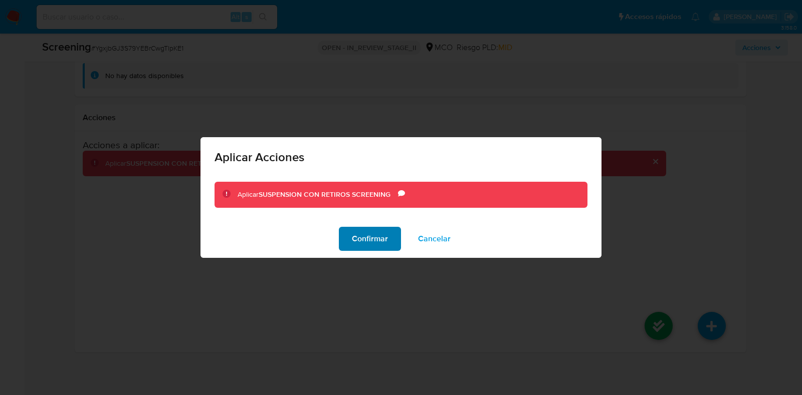
click at [356, 235] on span "Confirmar" at bounding box center [370, 239] width 36 height 22
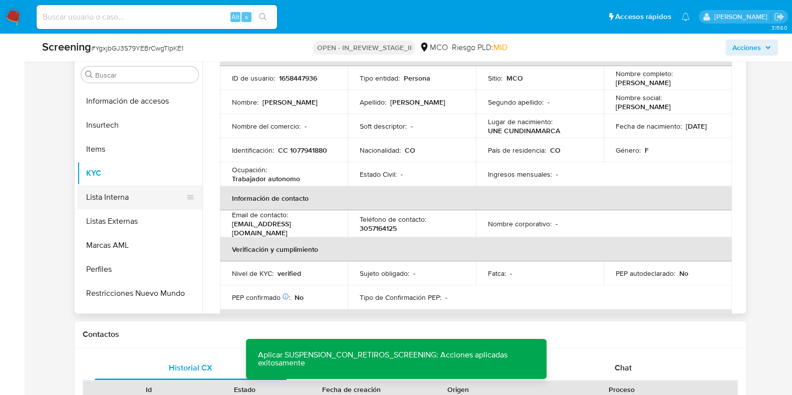
scroll to position [423, 0]
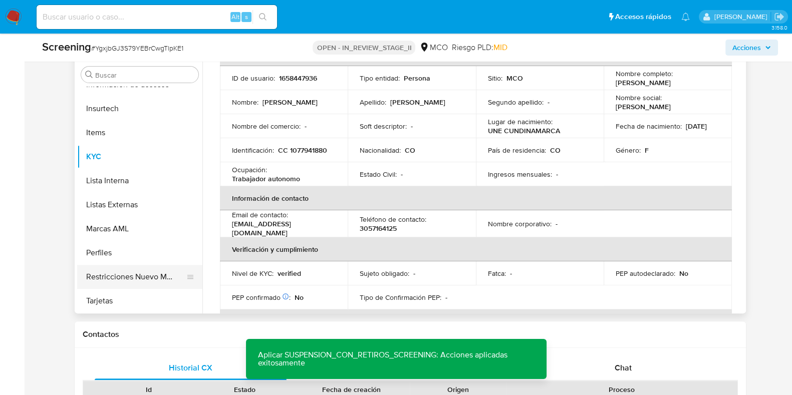
click at [147, 277] on button "Restricciones Nuevo Mundo" at bounding box center [135, 277] width 117 height 24
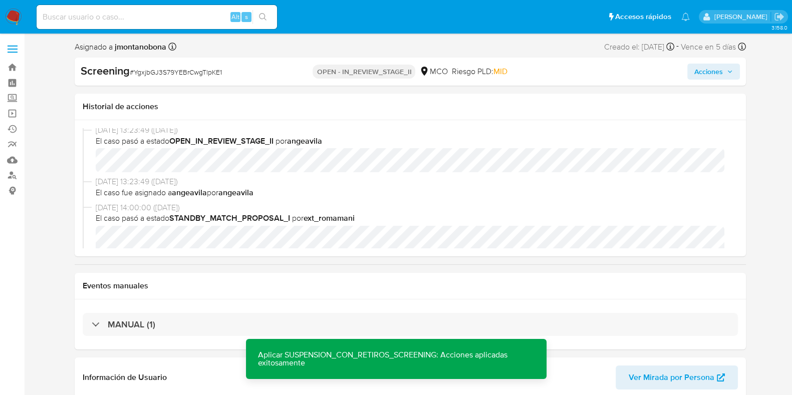
scroll to position [0, 0]
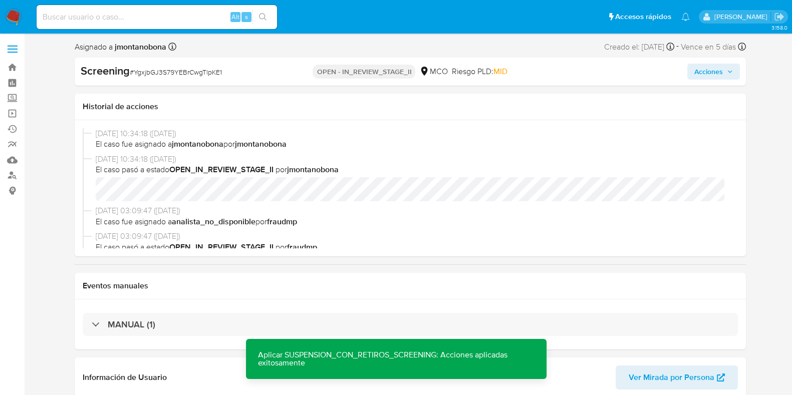
click at [737, 73] on button "Acciones" at bounding box center [713, 72] width 53 height 16
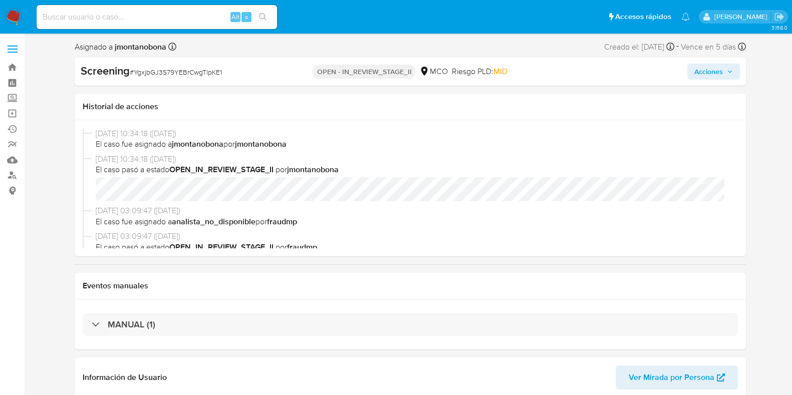
click at [715, 76] on span "Acciones" at bounding box center [708, 72] width 29 height 16
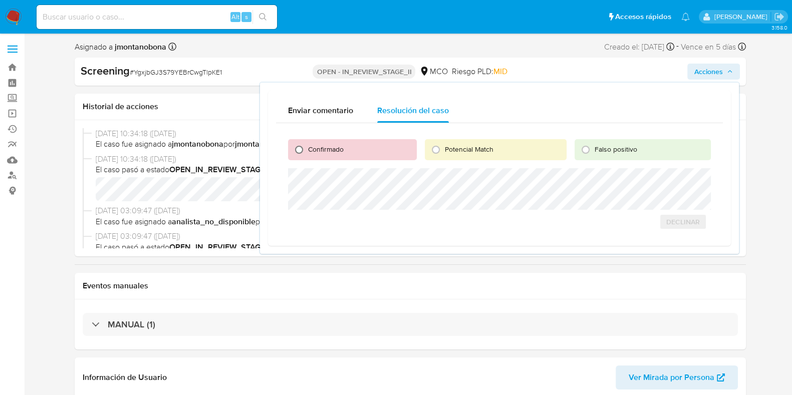
click at [304, 151] on input "Confirmado" at bounding box center [299, 150] width 16 height 16
radio input "true"
drag, startPoint x: 790, startPoint y: 202, endPoint x: 779, endPoint y: 203, distance: 11.6
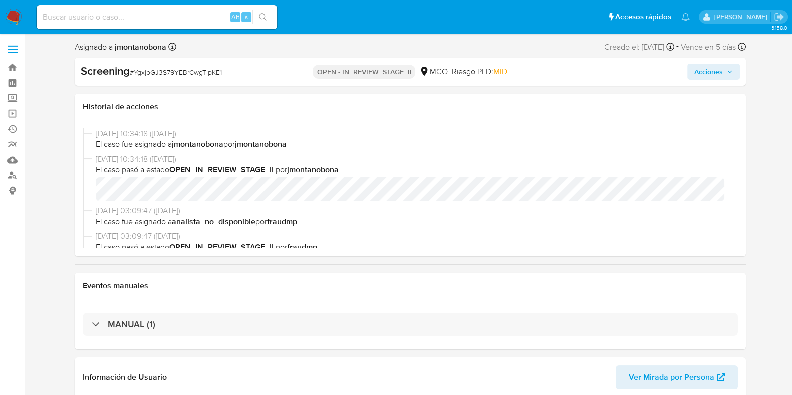
click at [728, 71] on icon "button" at bounding box center [730, 71] width 4 height 3
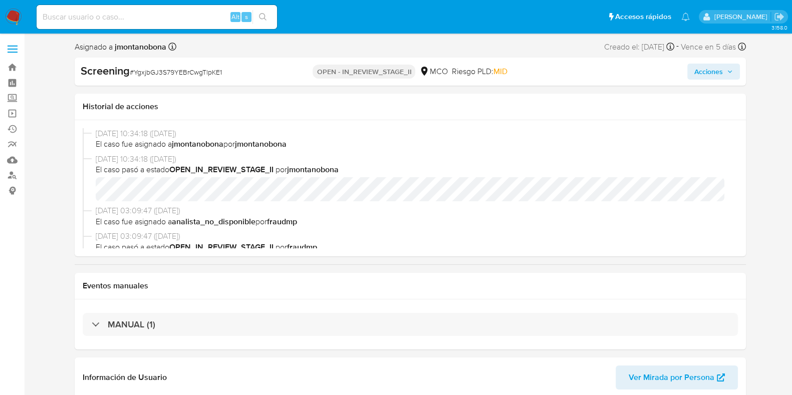
click at [704, 72] on span "Acciones" at bounding box center [708, 72] width 29 height 16
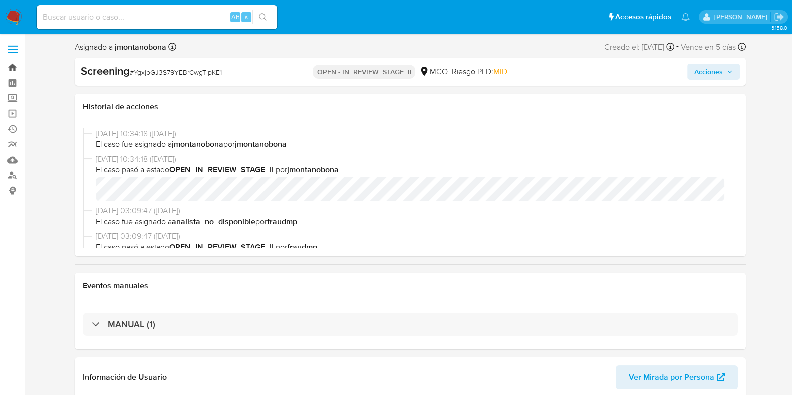
click at [12, 66] on link "Bandeja" at bounding box center [59, 68] width 119 height 16
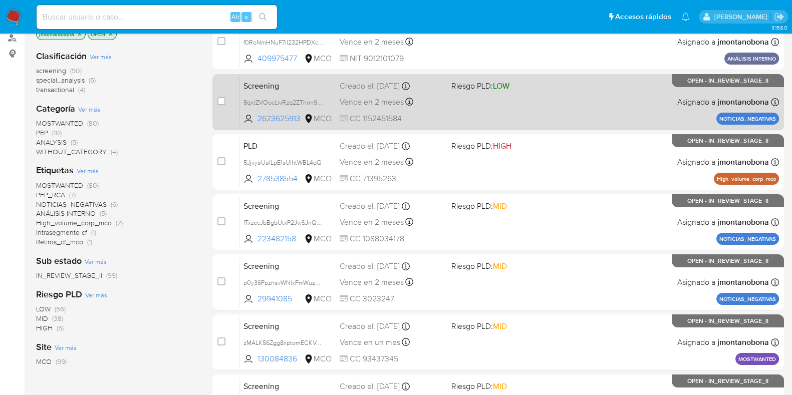
scroll to position [117, 0]
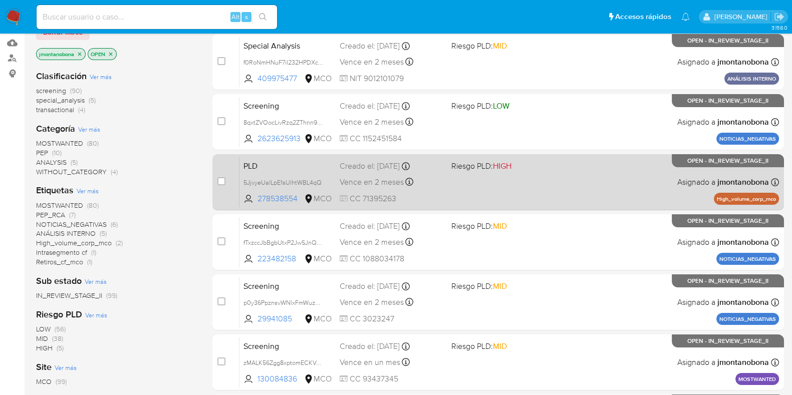
click at [313, 163] on span "PLD" at bounding box center [288, 165] width 88 height 13
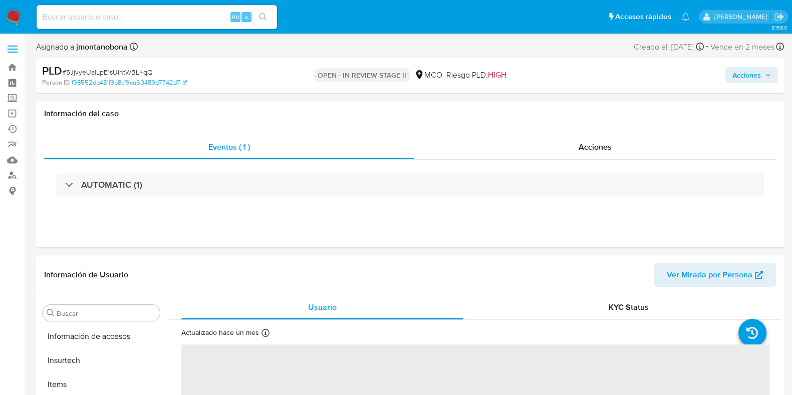
scroll to position [423, 0]
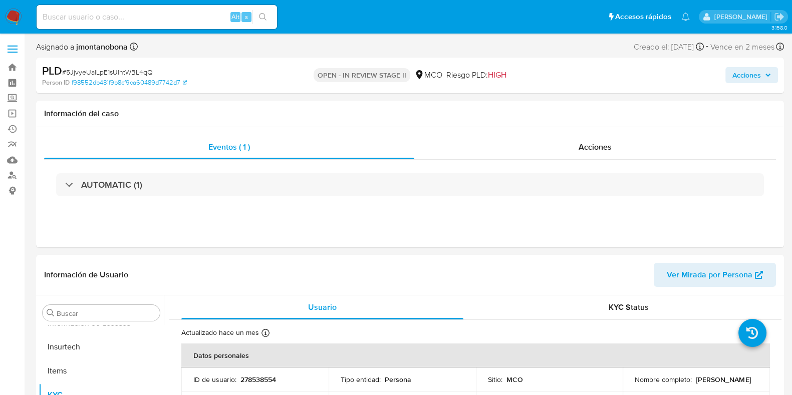
select select "10"
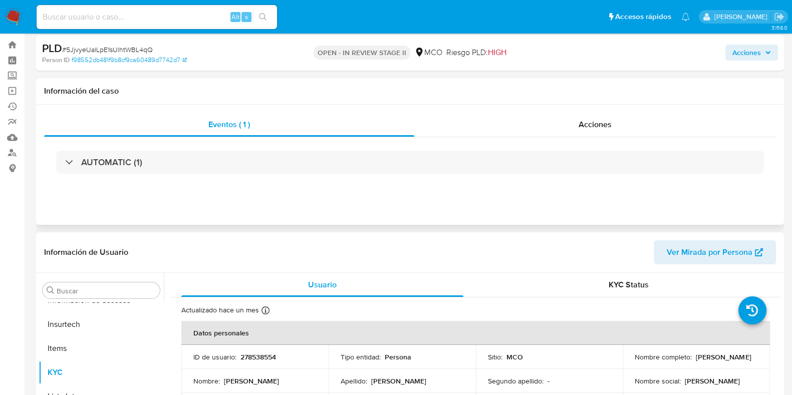
scroll to position [0, 0]
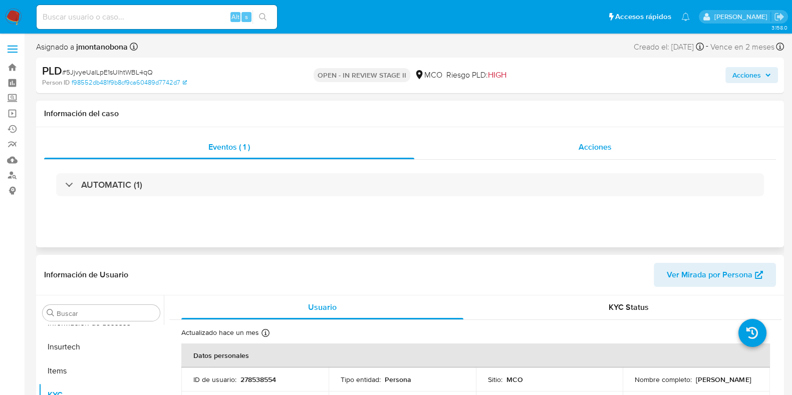
click at [602, 148] on span "Acciones" at bounding box center [595, 147] width 33 height 12
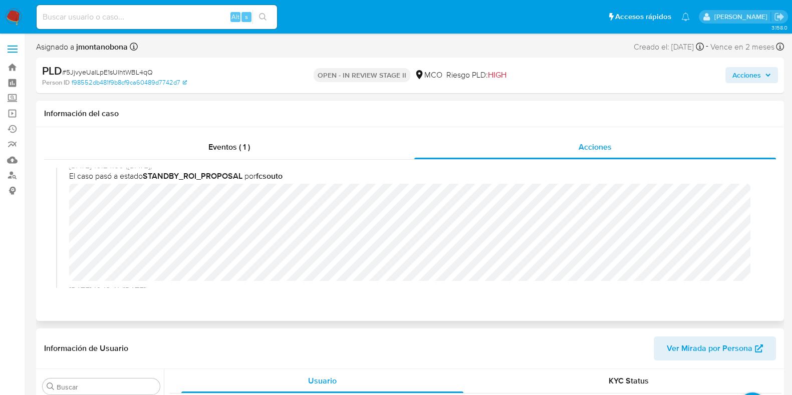
scroll to position [92, 0]
click at [65, 193] on div "[DATE] 10:24:50 ([DATE]) El caso pasó a estado STANDBY_ROI_PROPOSAL por fcsouto" at bounding box center [410, 216] width 708 height 125
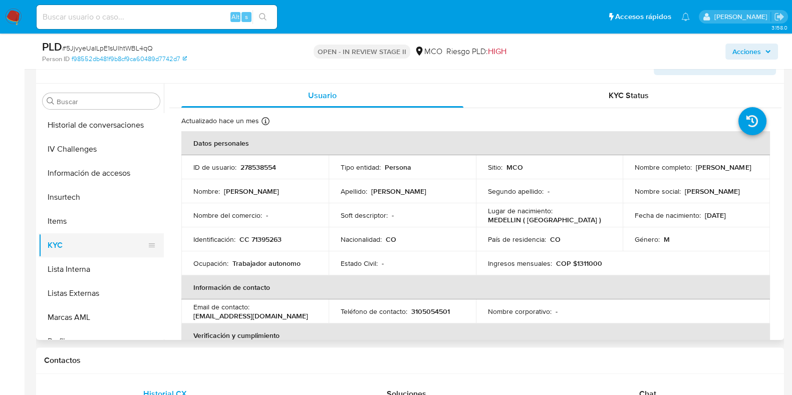
scroll to position [298, 0]
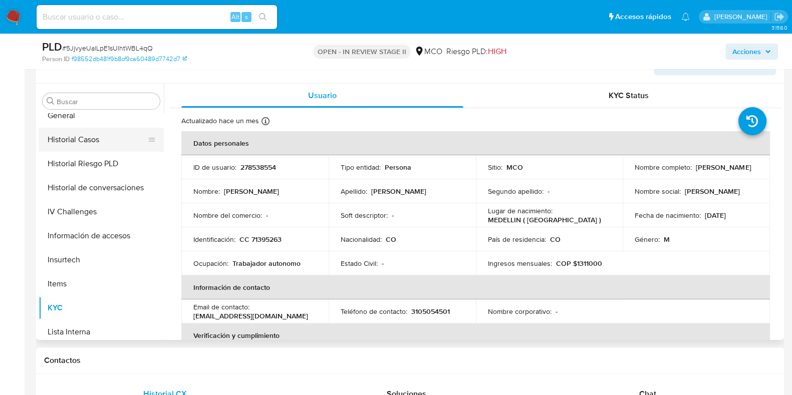
click at [102, 139] on button "Historial Casos" at bounding box center [97, 140] width 117 height 24
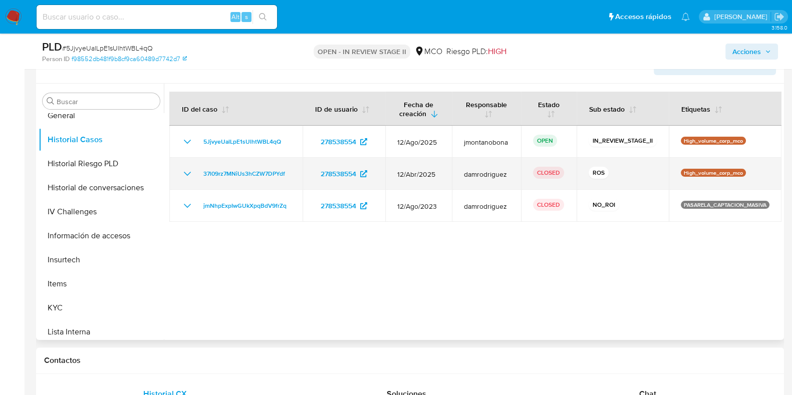
drag, startPoint x: 397, startPoint y: 174, endPoint x: 446, endPoint y: 174, distance: 48.6
click at [446, 174] on td "12/Abr/2025" at bounding box center [418, 174] width 67 height 32
drag, startPoint x: 612, startPoint y: 174, endPoint x: 570, endPoint y: 176, distance: 42.1
click at [571, 176] on tr "37l09rz7MNiUs3hCZW7DPYdf 278538554 [DATE] damrodriguez CLOSED ROS High_volume_c…" at bounding box center [475, 174] width 612 height 32
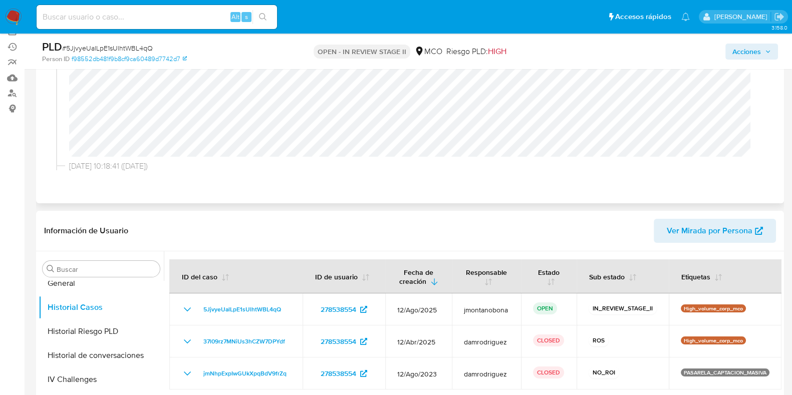
scroll to position [62, 0]
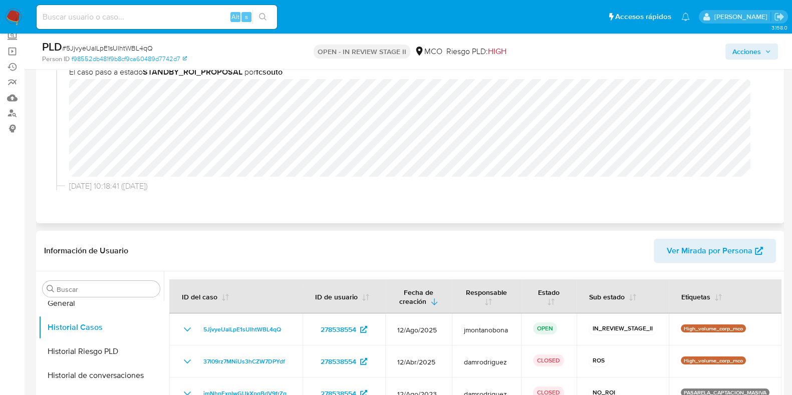
click at [65, 99] on div "09/09/2025 10:24:50 (hace 3 días) El caso pasó a estado STANDBY_ROI_PROPOSAL po…" at bounding box center [410, 118] width 708 height 125
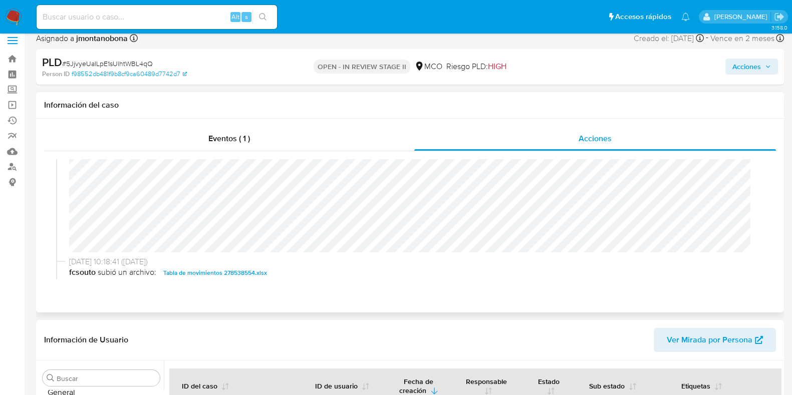
scroll to position [6, 0]
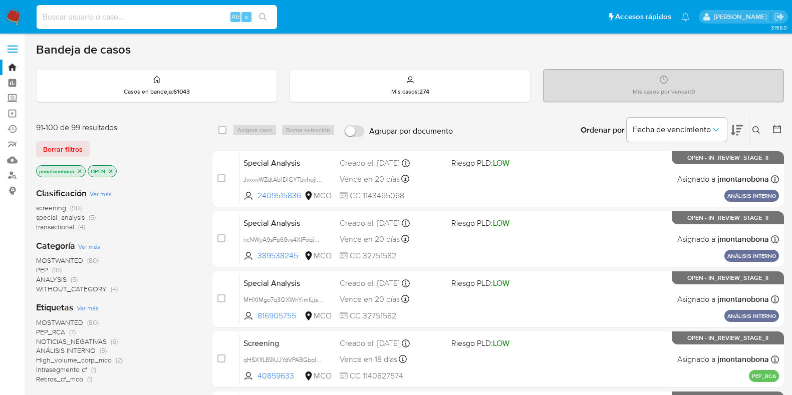
click at [128, 17] on input at bounding box center [157, 17] width 241 height 13
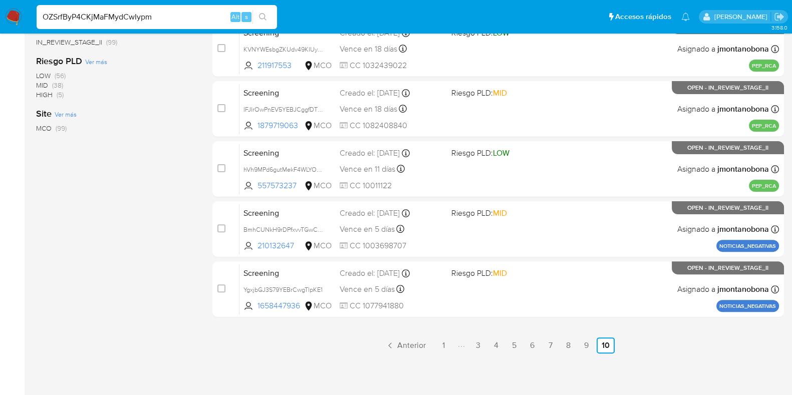
type input "OZSrfByP4CKjMaFMydCwIypm"
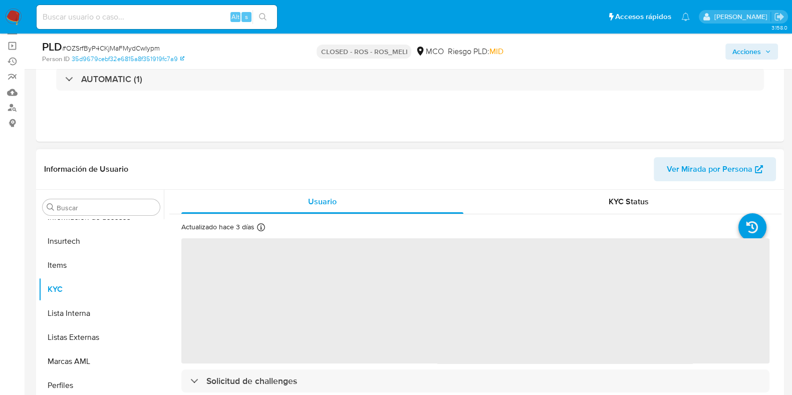
scroll to position [188, 0]
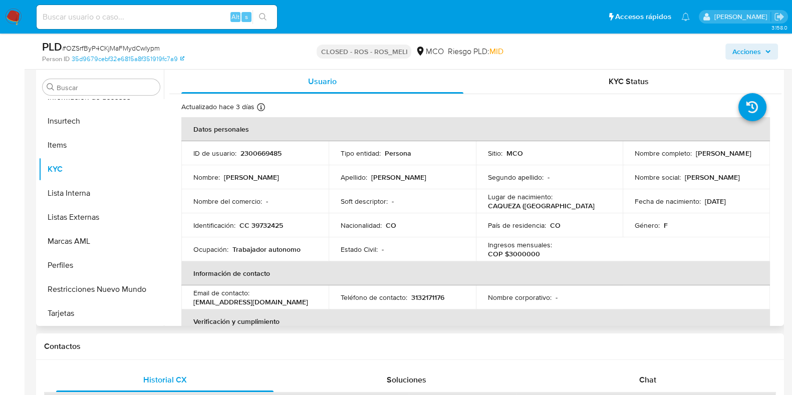
select select "10"
drag, startPoint x: 285, startPoint y: 151, endPoint x: 241, endPoint y: 152, distance: 44.1
click at [241, 152] on div "ID de usuario : 2300669485" at bounding box center [254, 153] width 123 height 9
copy p "2300669485"
